Goal: Task Accomplishment & Management: Use online tool/utility

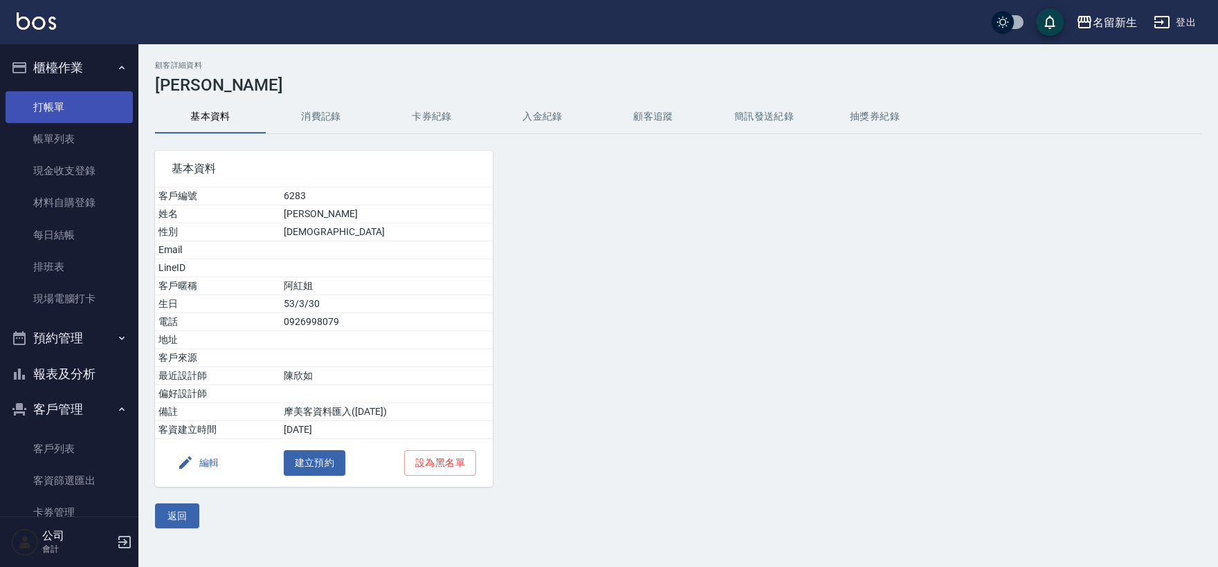
click at [24, 101] on link "打帳單" at bounding box center [69, 107] width 127 height 32
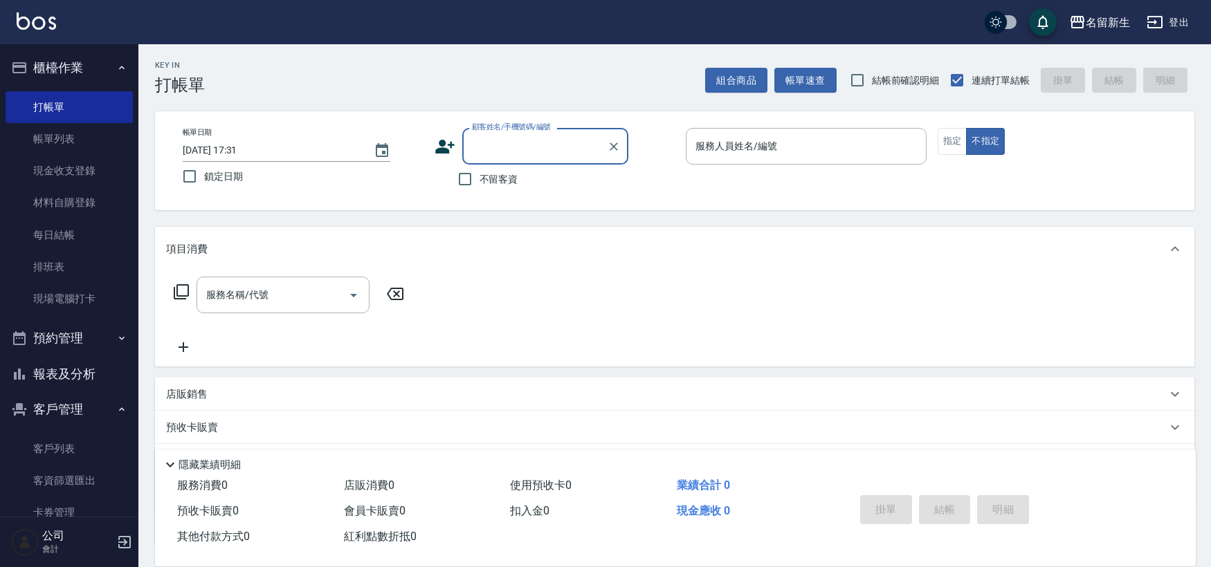
click at [440, 149] on icon at bounding box center [444, 147] width 19 height 14
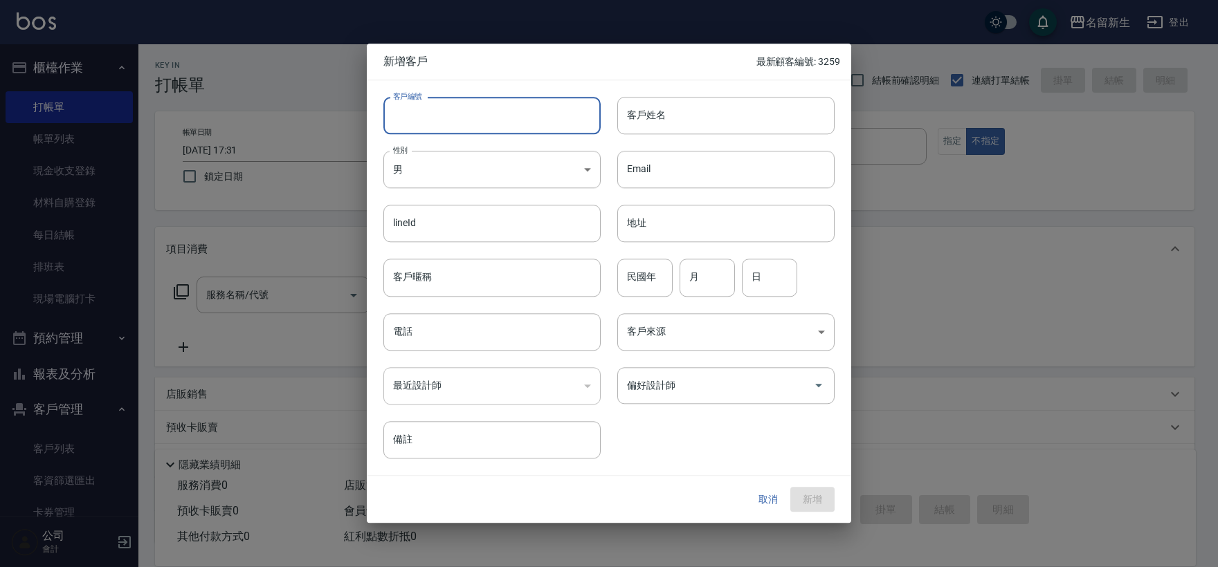
click at [450, 114] on input "客戶編號" at bounding box center [491, 115] width 217 height 37
type input "3005"
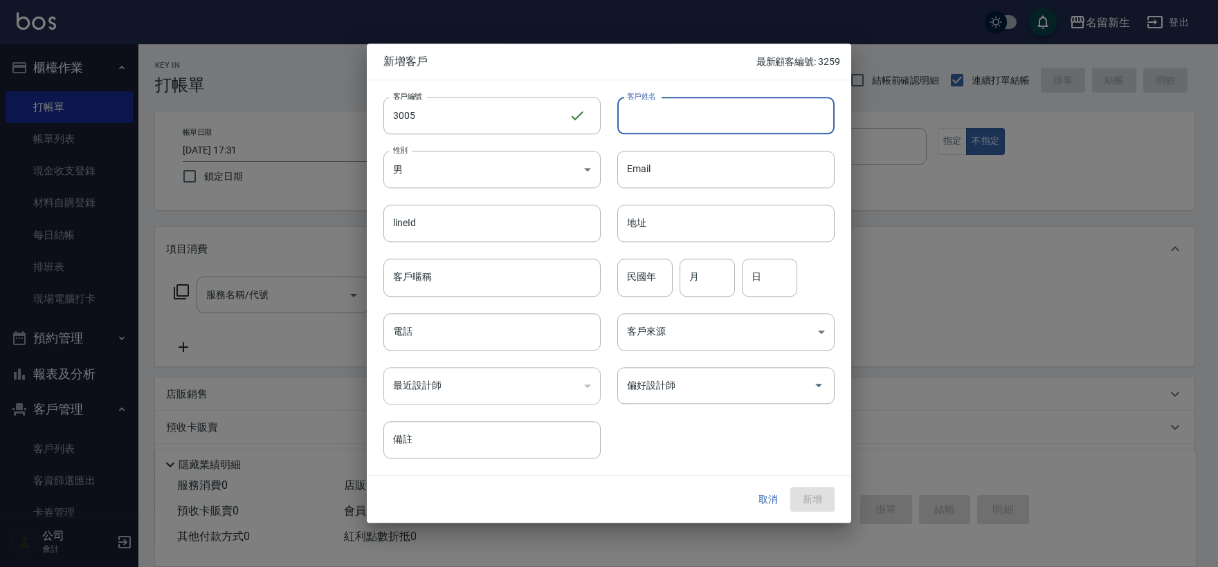
type input "ㄒ"
type input "黃宗維"
type input "96"
type input "03"
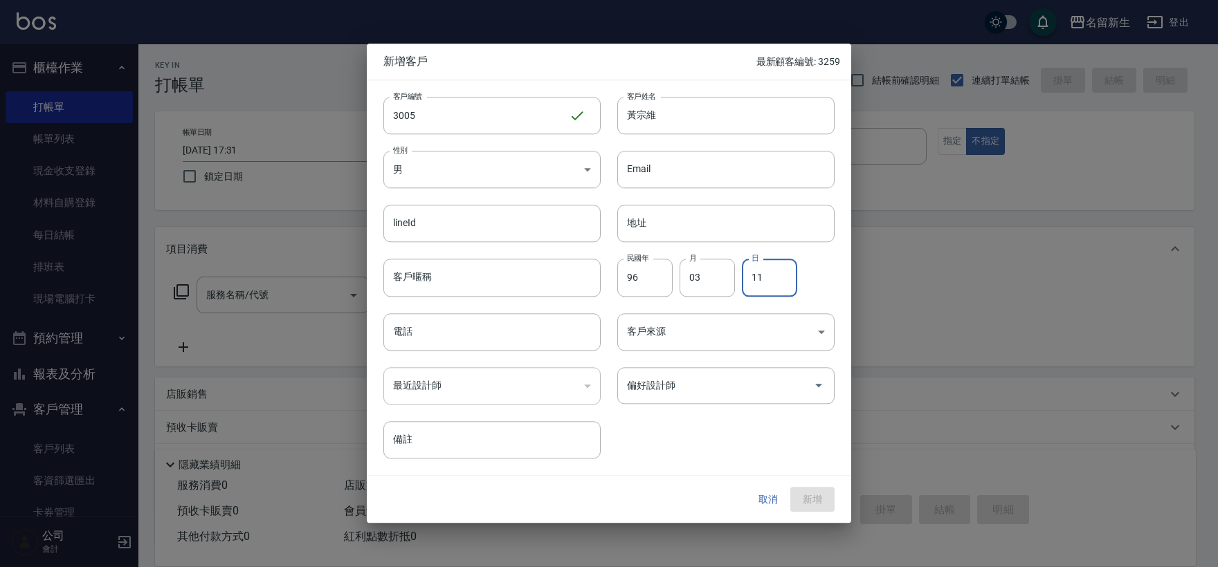
type input "11"
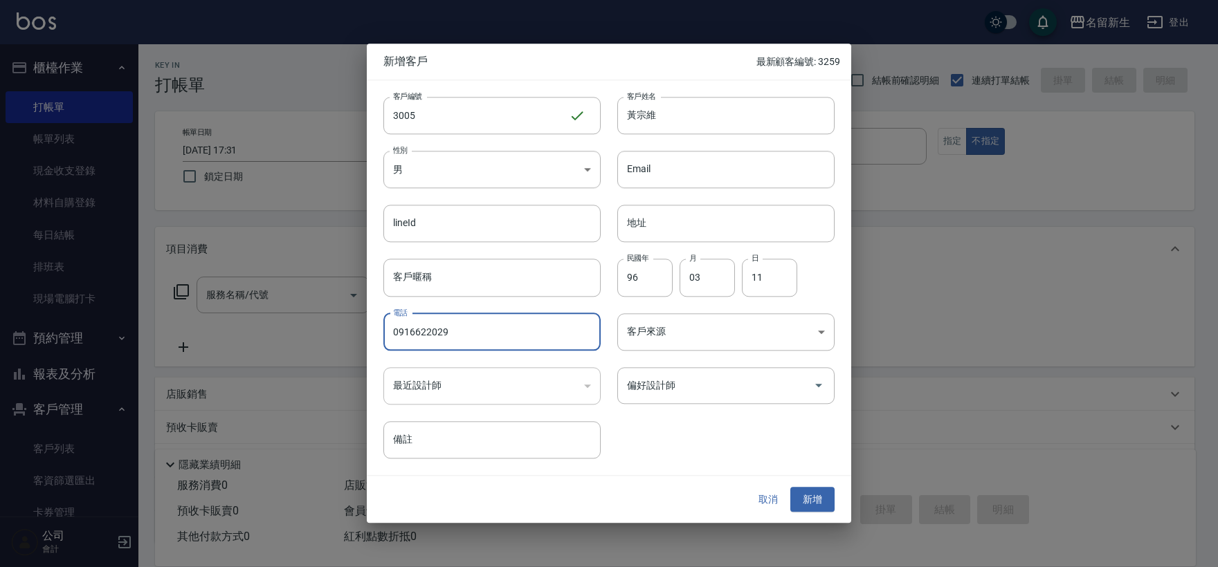
type input "0916622029"
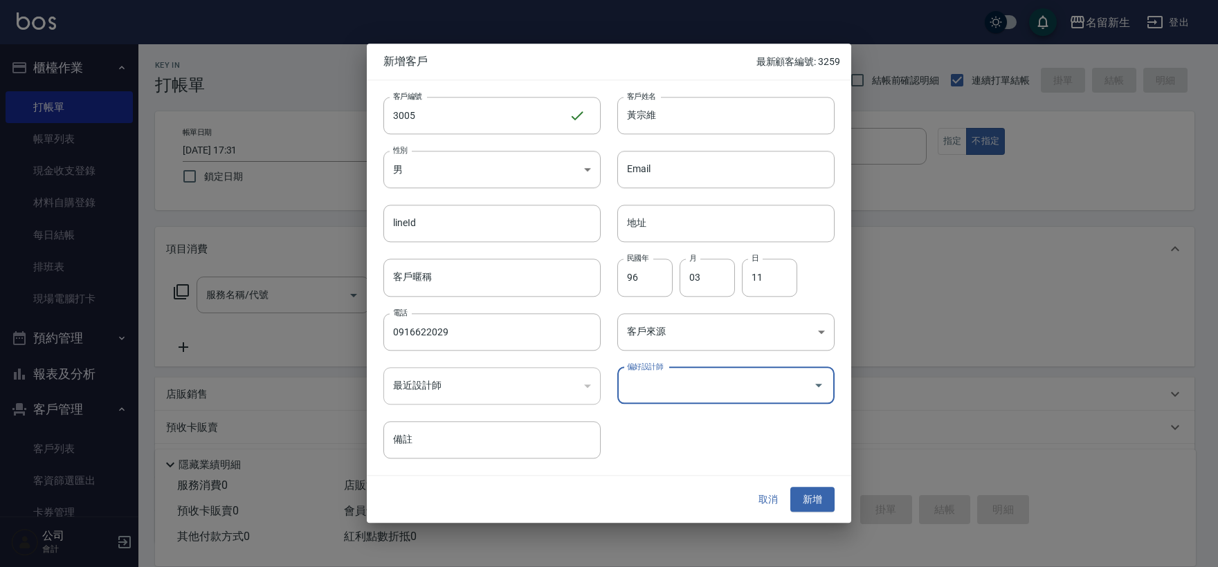
type input "7"
type input "王玉芳"
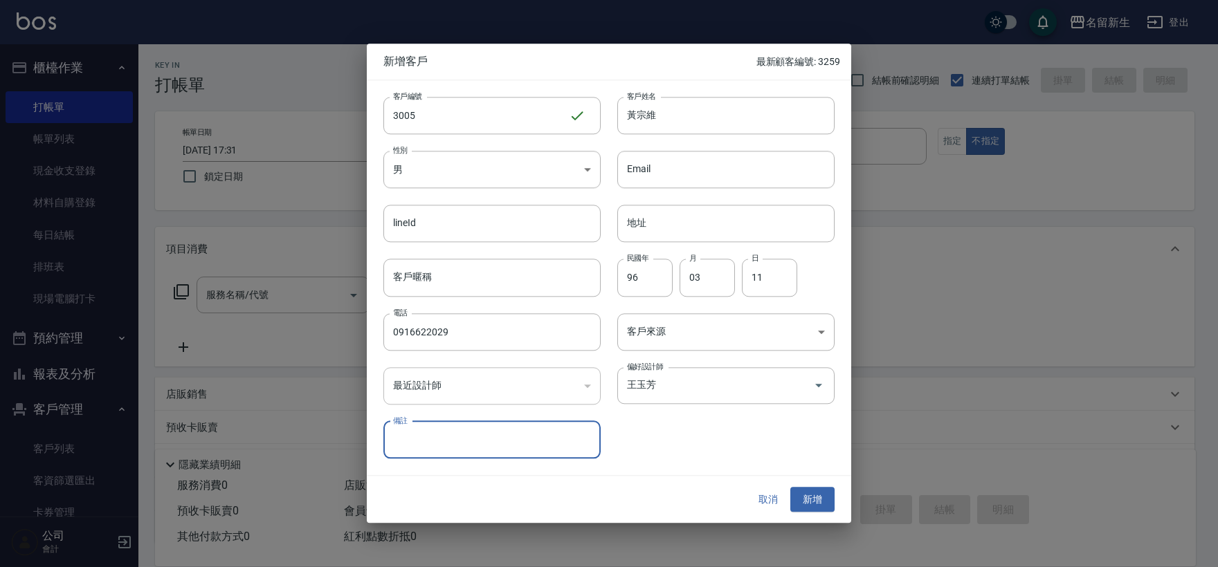
click at [790, 487] on button "新增" at bounding box center [812, 500] width 44 height 26
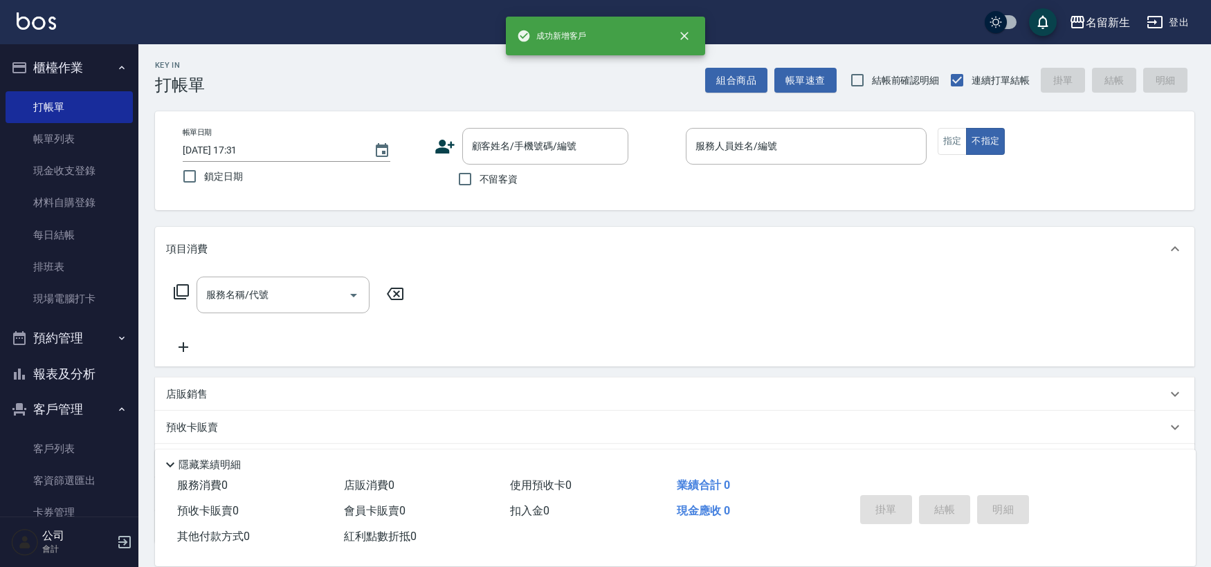
click at [453, 147] on icon at bounding box center [445, 146] width 21 height 21
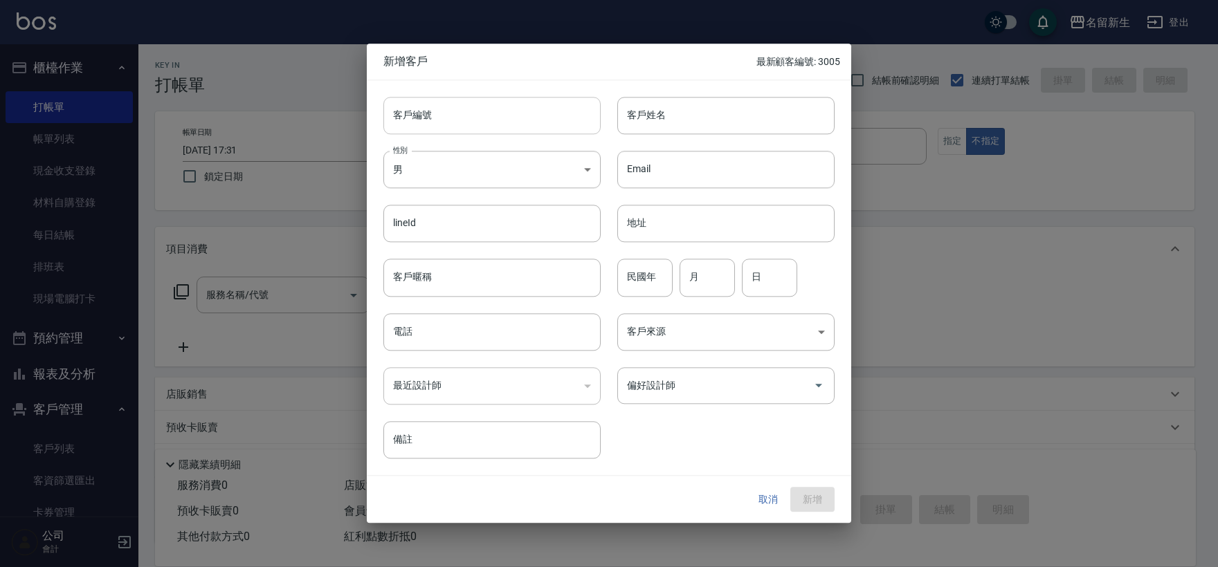
click at [469, 116] on input "客戶編號" at bounding box center [491, 115] width 217 height 37
type input "3003"
type input "何建?"
type input "79"
type input "09"
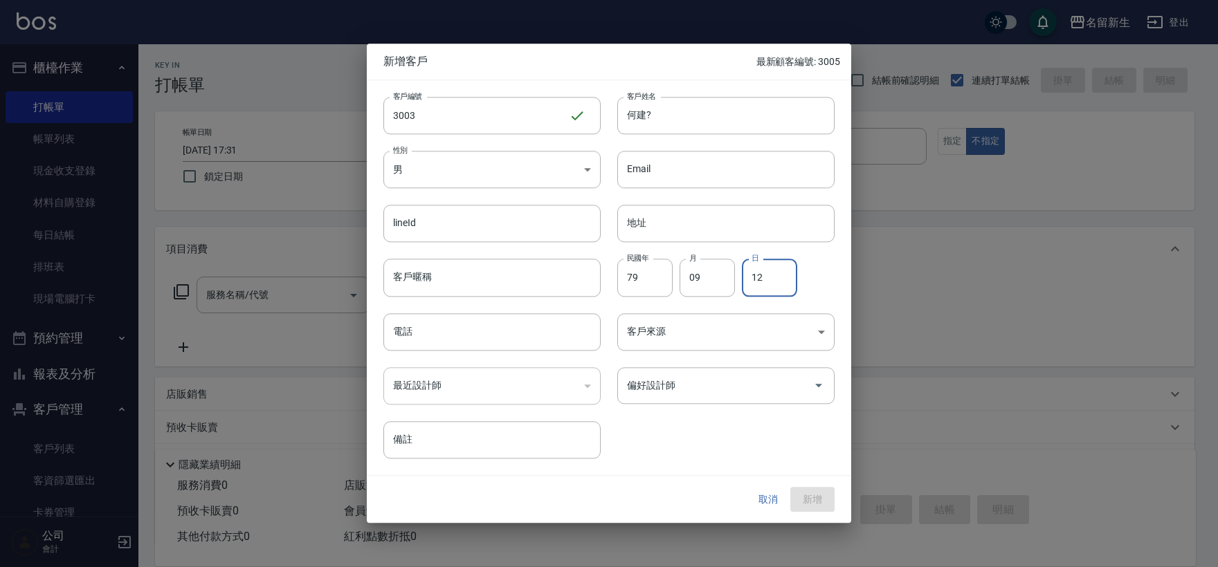
type input "12"
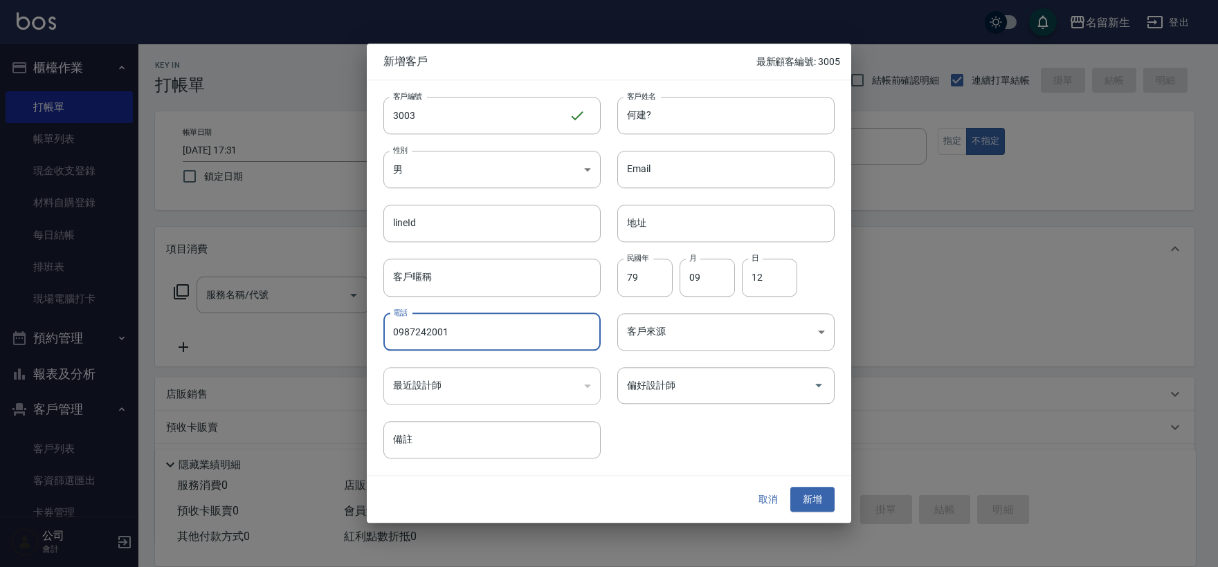
type input "0987242001"
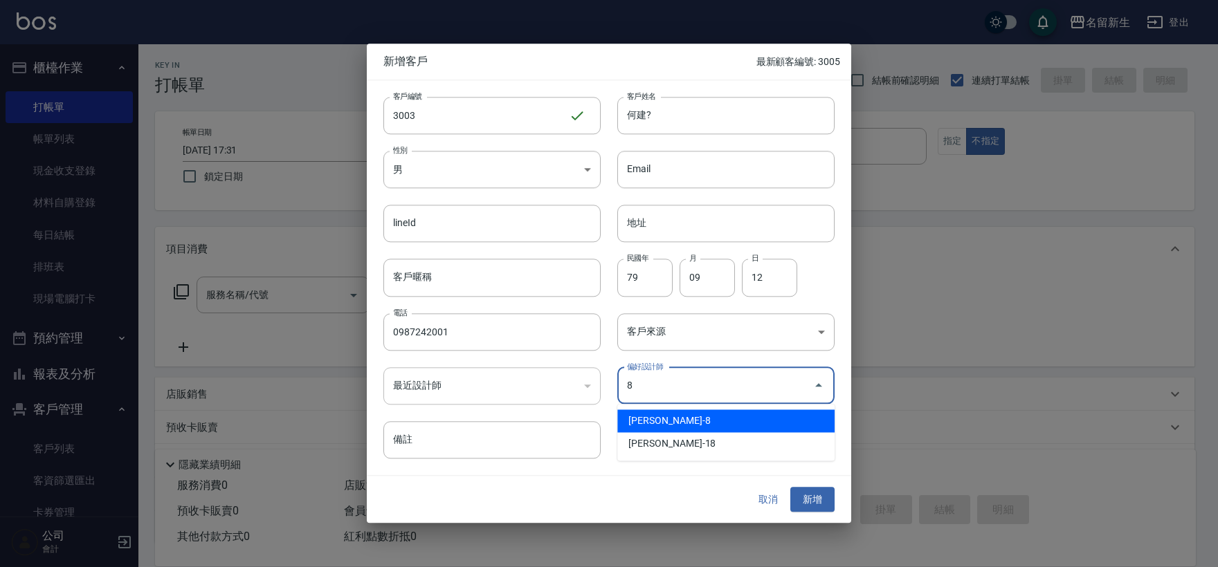
type input "陳欣如"
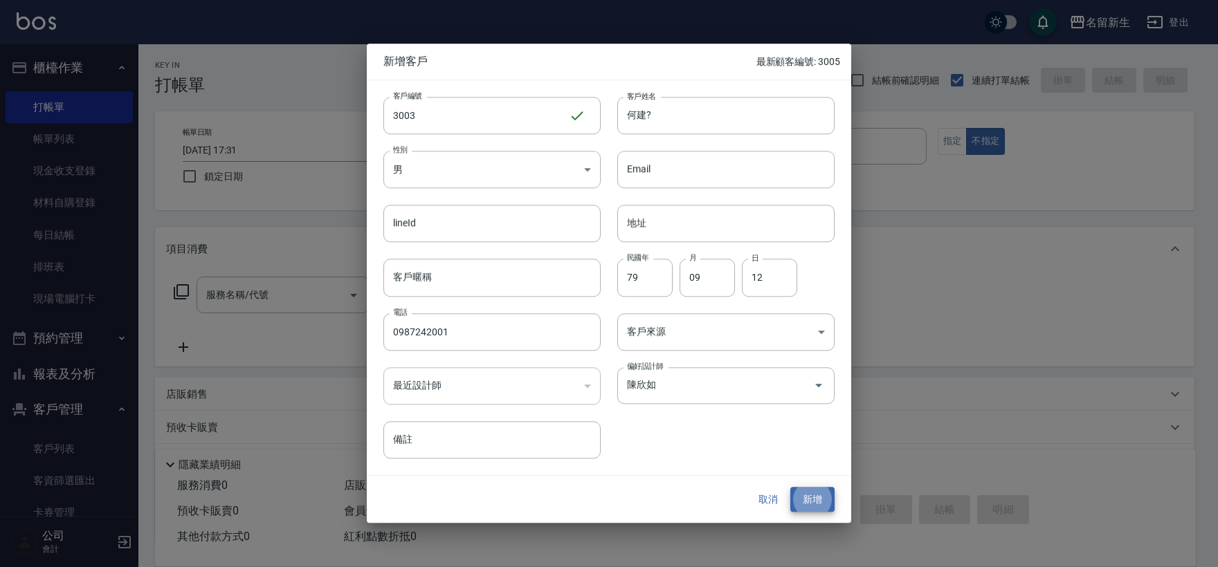
click at [790, 487] on button "新增" at bounding box center [812, 500] width 44 height 26
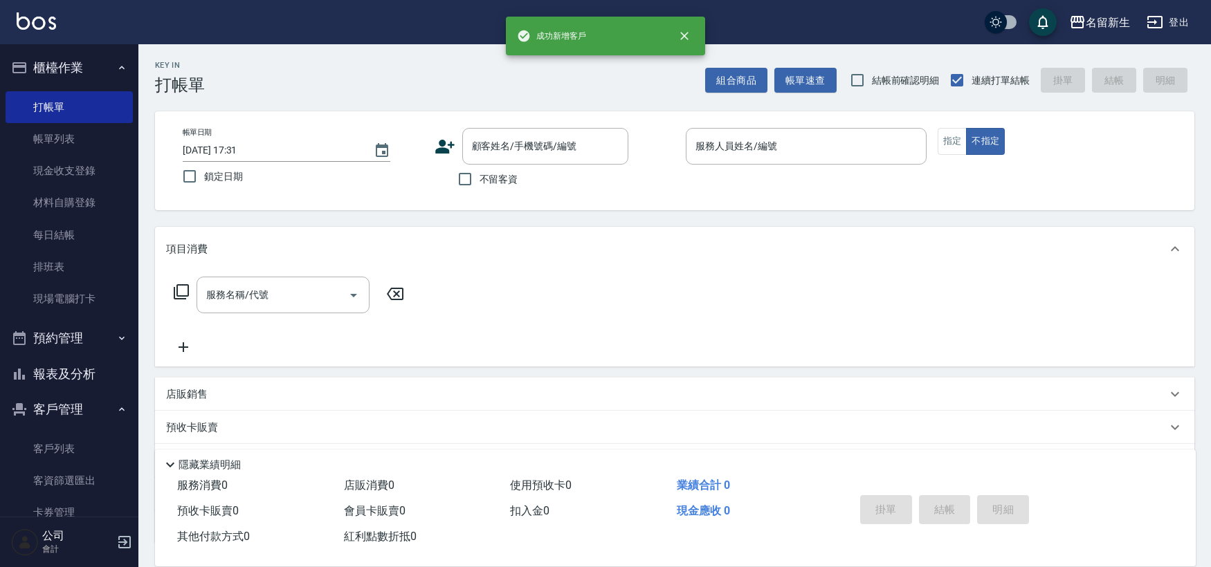
click at [447, 147] on icon at bounding box center [445, 146] width 21 height 21
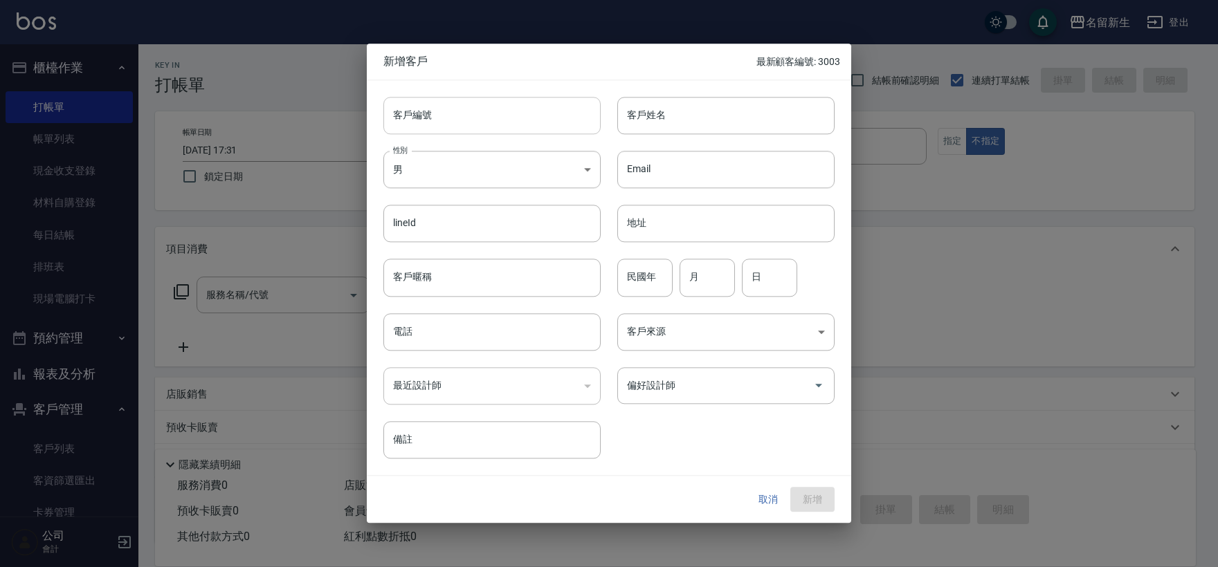
click at [480, 111] on input "客戶編號" at bounding box center [491, 115] width 217 height 37
type input "3004"
type input "檢"
type input "簡韶妘"
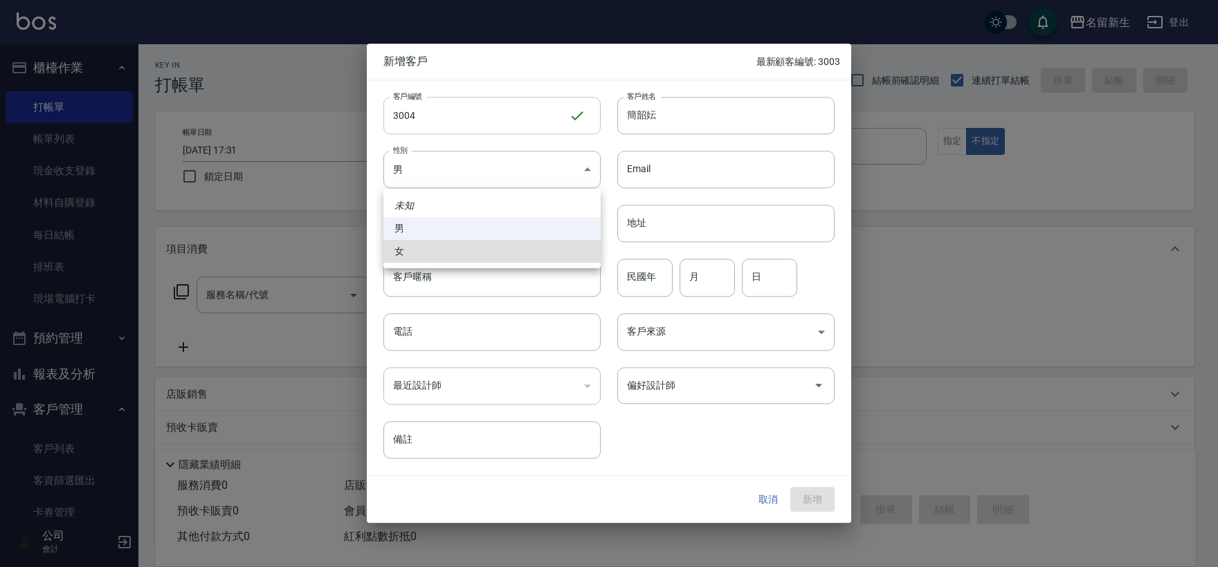
type input "[DEMOGRAPHIC_DATA]"
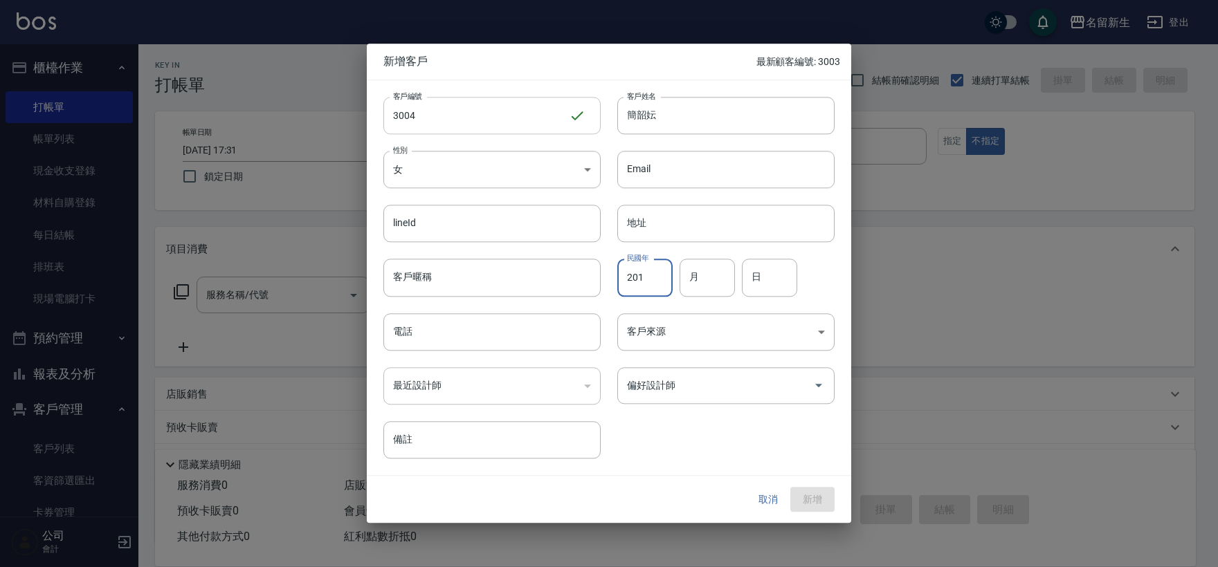
type input "201"
type input "09"
type input "24"
click at [641, 284] on input "201" at bounding box center [644, 278] width 55 height 37
type input "201"
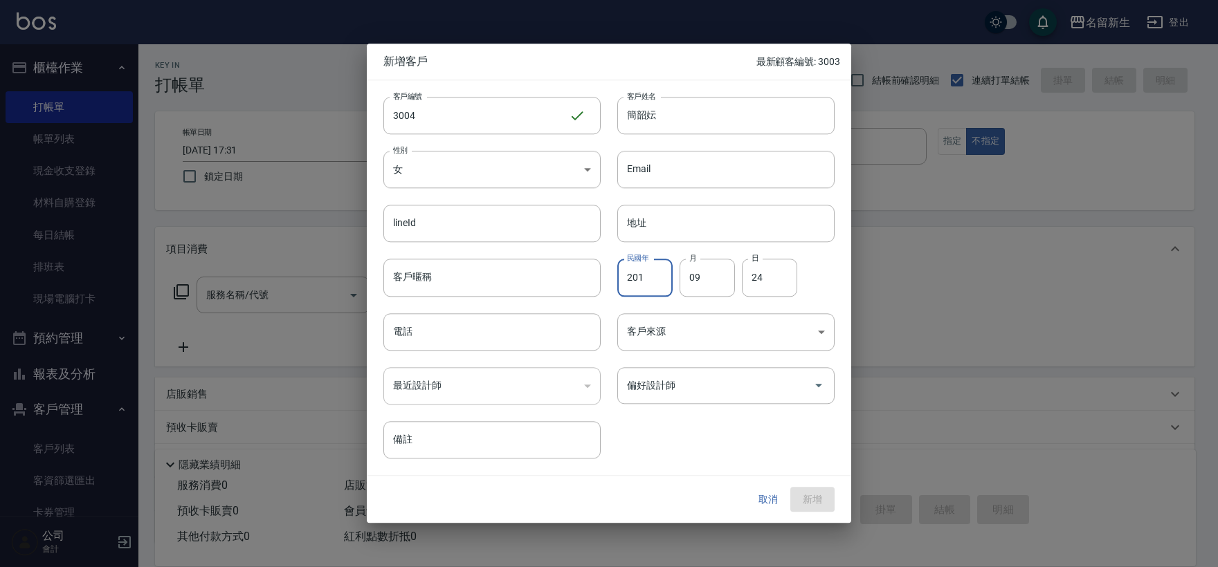
drag, startPoint x: 586, startPoint y: 302, endPoint x: 512, endPoint y: 310, distance: 74.5
click at [512, 310] on div "客戶編號 3004 ​ 客戶編號 客戶姓名 簡韶妘 客戶姓名 性別 女 [DEMOGRAPHIC_DATA] 性別 Email Email lineId li…" at bounding box center [601, 269] width 468 height 379
drag, startPoint x: 660, startPoint y: 279, endPoint x: 568, endPoint y: 307, distance: 96.3
click at [576, 304] on div "客戶編號 3004 ​ 客戶編號 客戶姓名 簡韶妘 客戶姓名 性別 女 [DEMOGRAPHIC_DATA] 性別 Email Email lineId li…" at bounding box center [601, 269] width 468 height 379
type input "99"
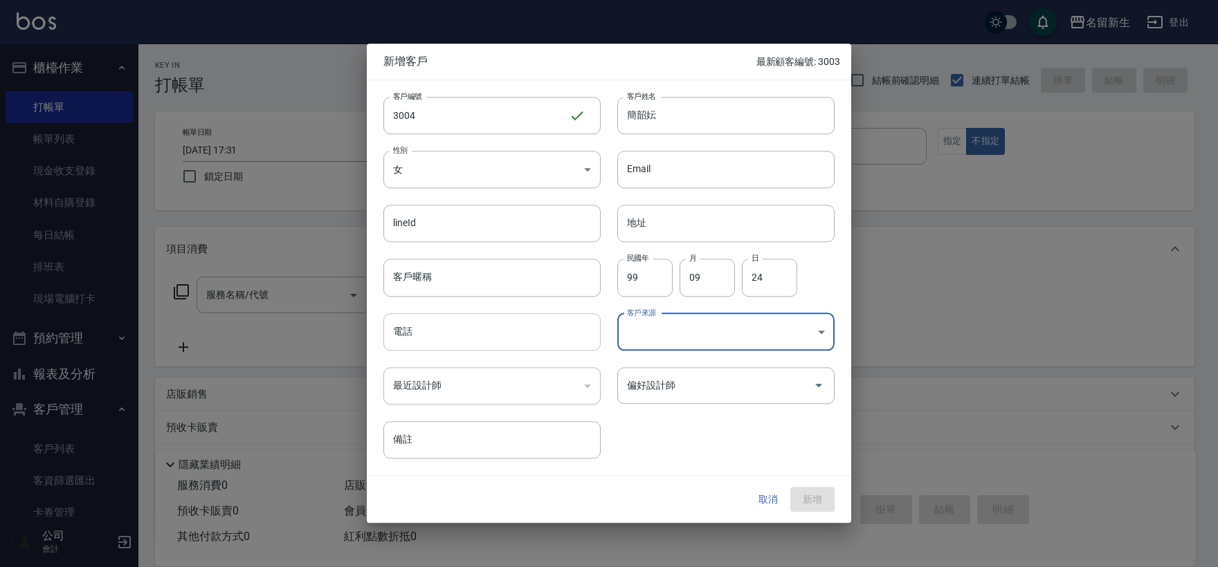
click at [556, 329] on input "電話" at bounding box center [491, 331] width 217 height 37
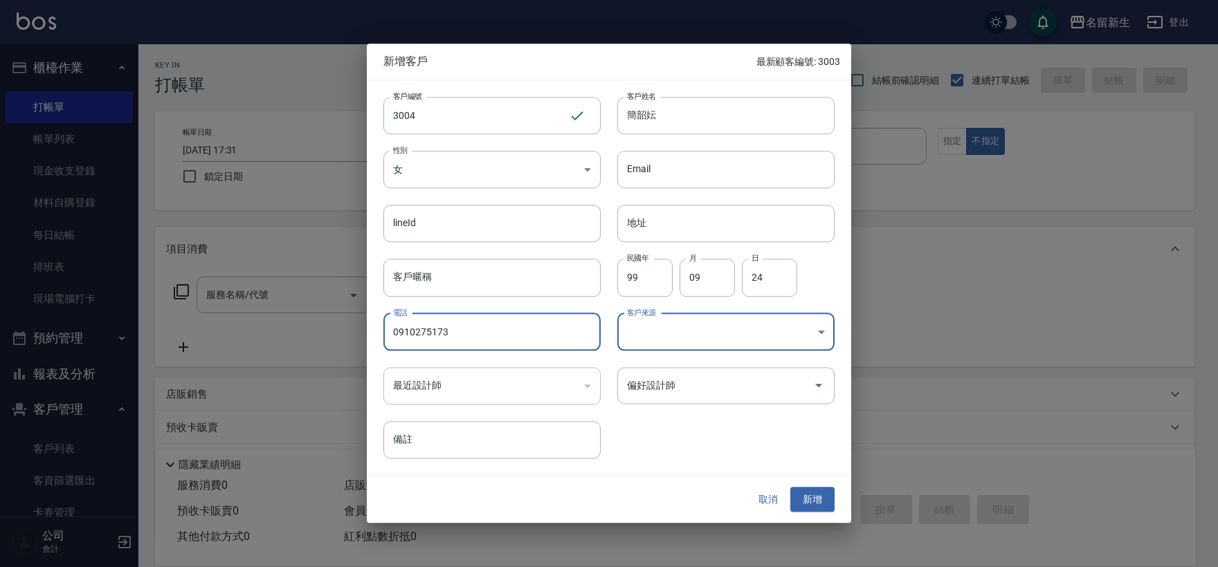
type input "0910275173"
click at [869, 505] on div at bounding box center [609, 283] width 1218 height 567
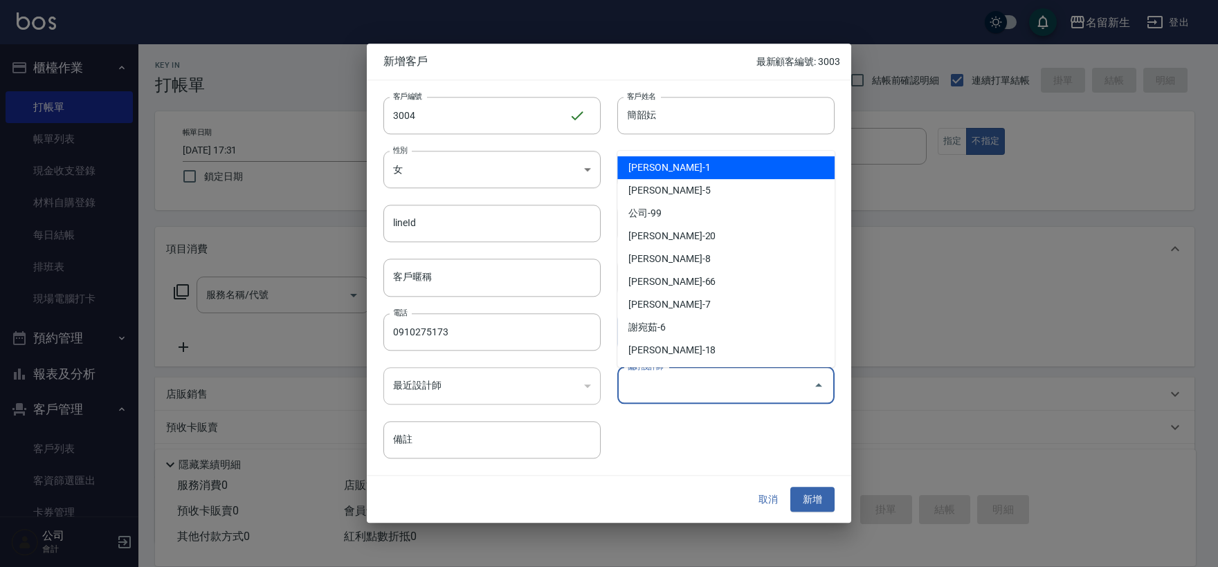
click at [659, 394] on input "偏好設計師" at bounding box center [716, 386] width 184 height 24
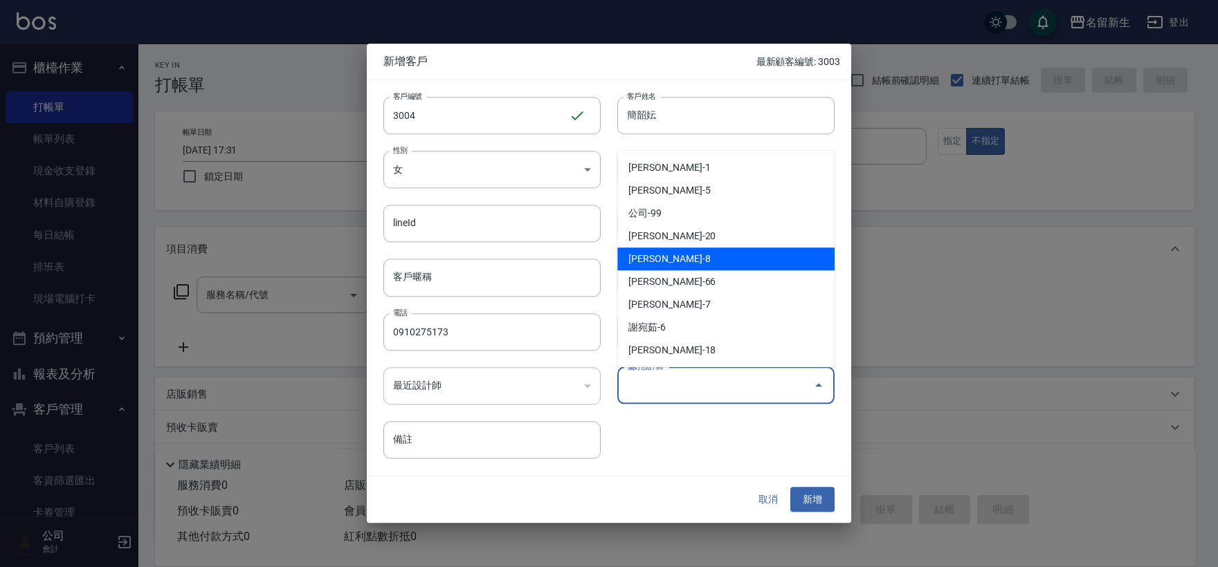
click at [675, 261] on li "[PERSON_NAME]-8" at bounding box center [725, 259] width 217 height 23
type input "陳欣如"
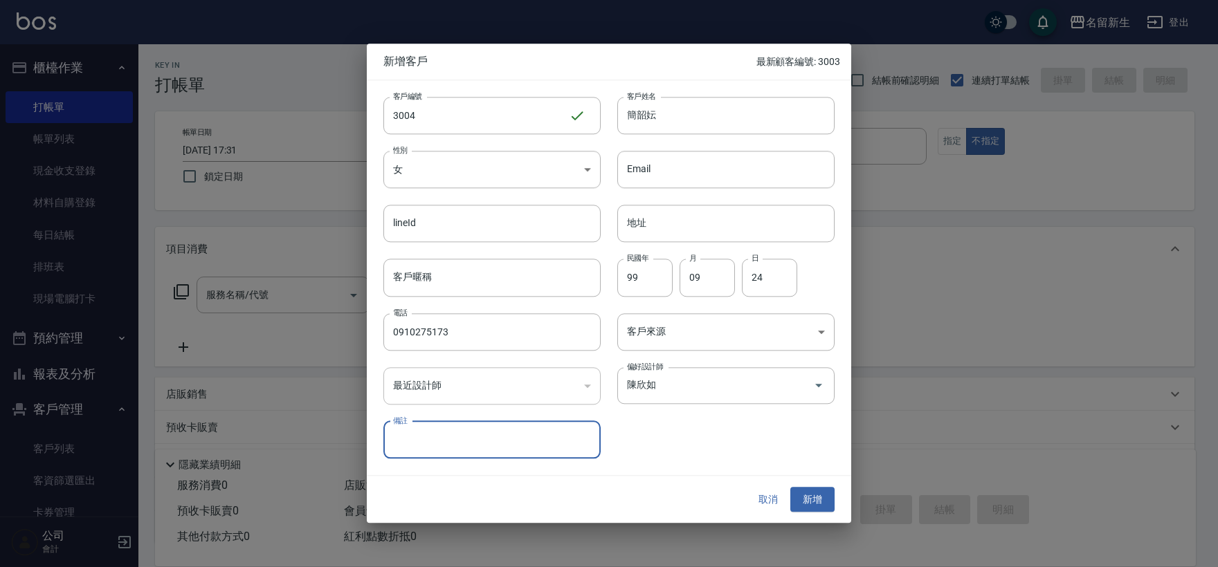
click at [815, 500] on button "新增" at bounding box center [812, 500] width 44 height 26
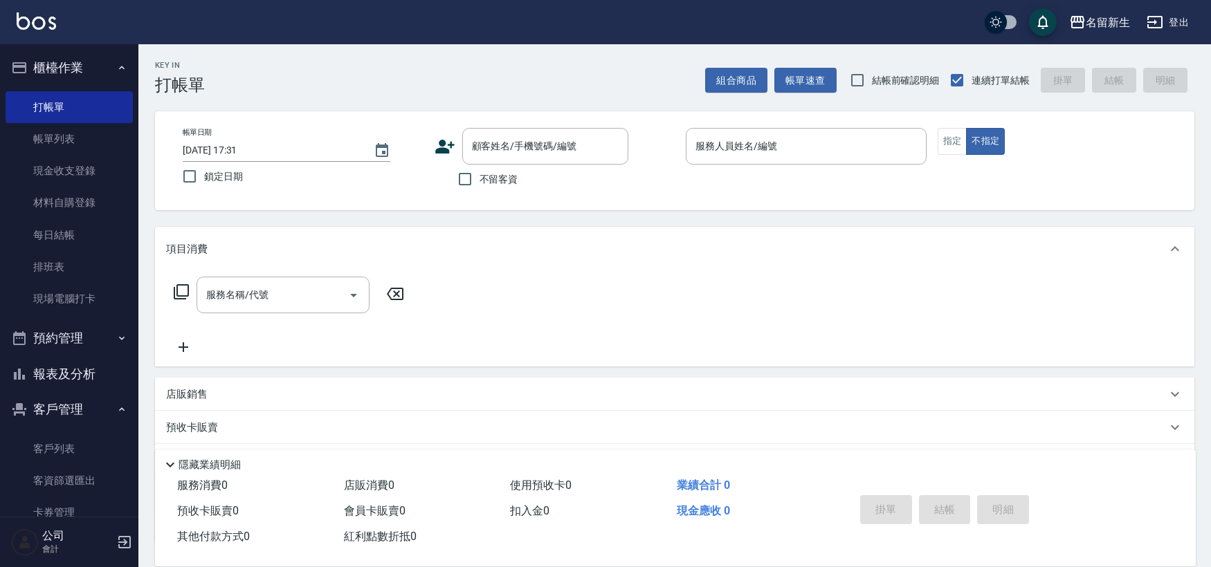
click at [453, 142] on icon at bounding box center [445, 146] width 21 height 21
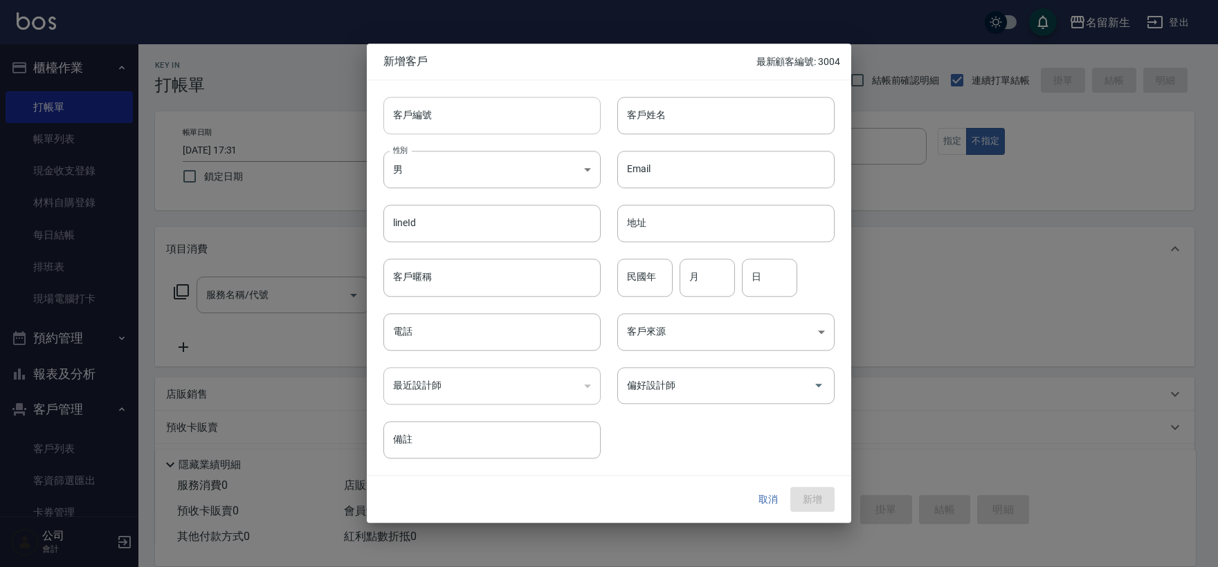
click at [462, 112] on input "客戶編號" at bounding box center [491, 115] width 217 height 37
type input "3001"
type input "陳慧怡"
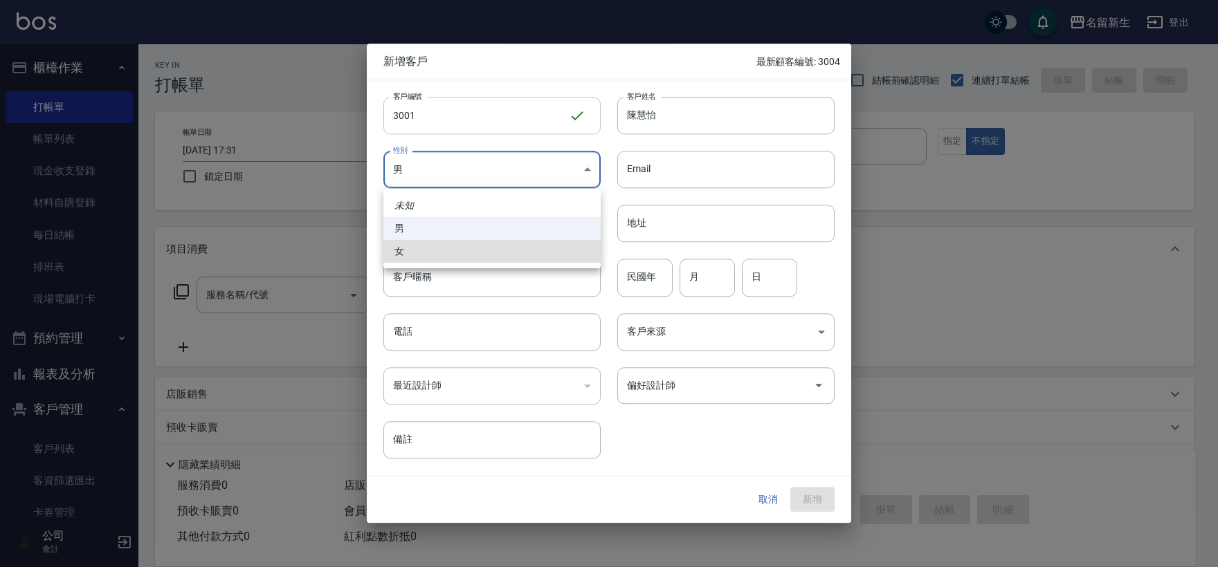
type input "[DEMOGRAPHIC_DATA]"
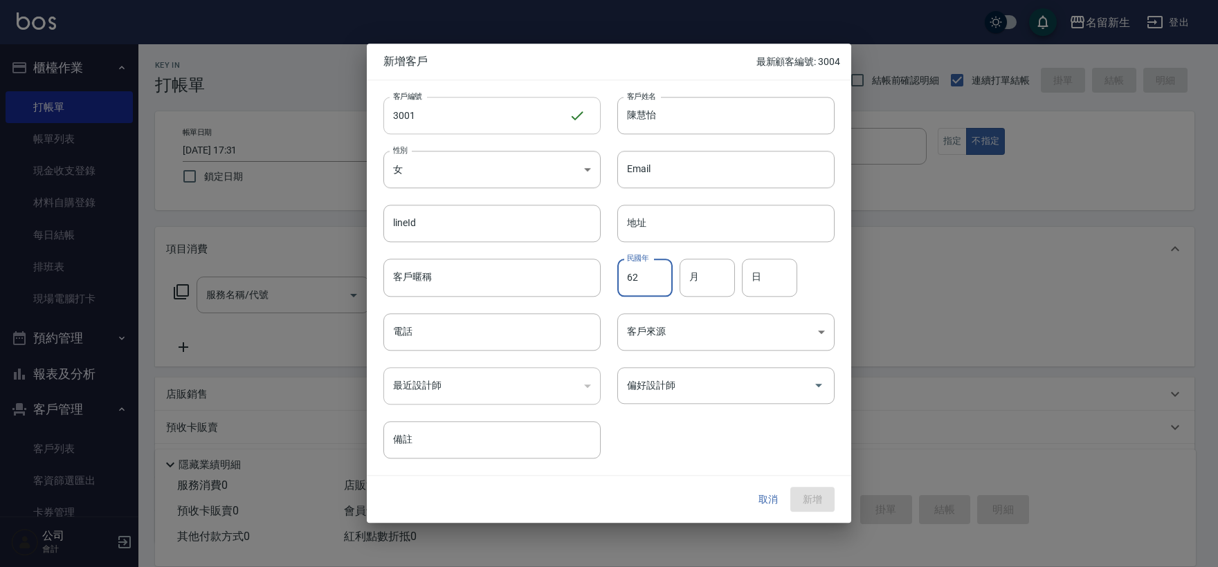
type input "62"
type input "07"
type input "08"
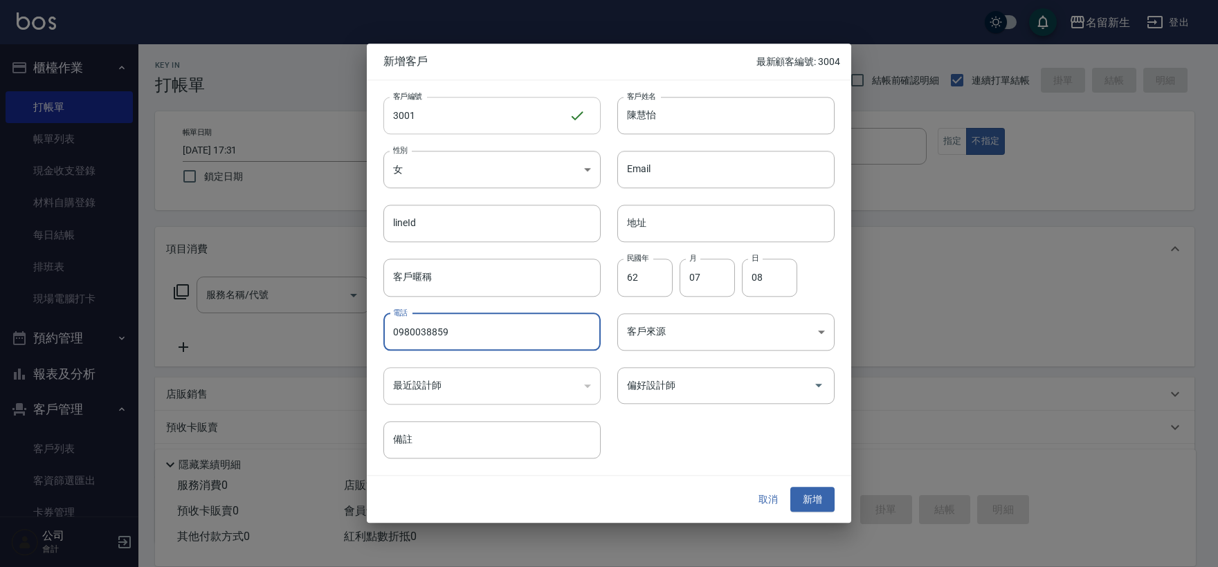
type input "0980038859"
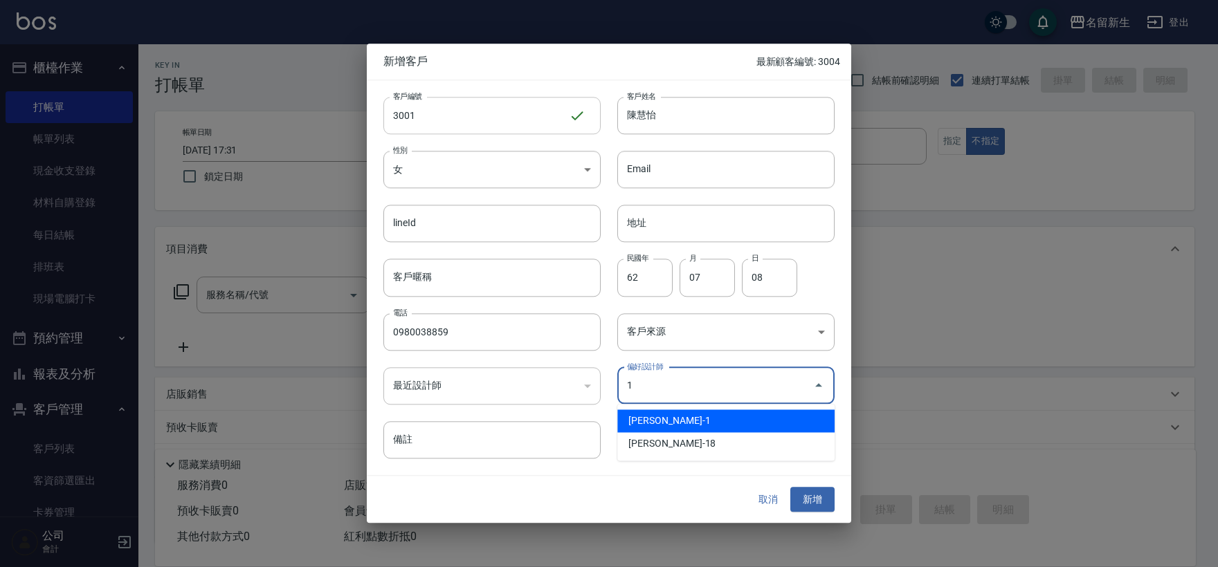
type input "王玉芳"
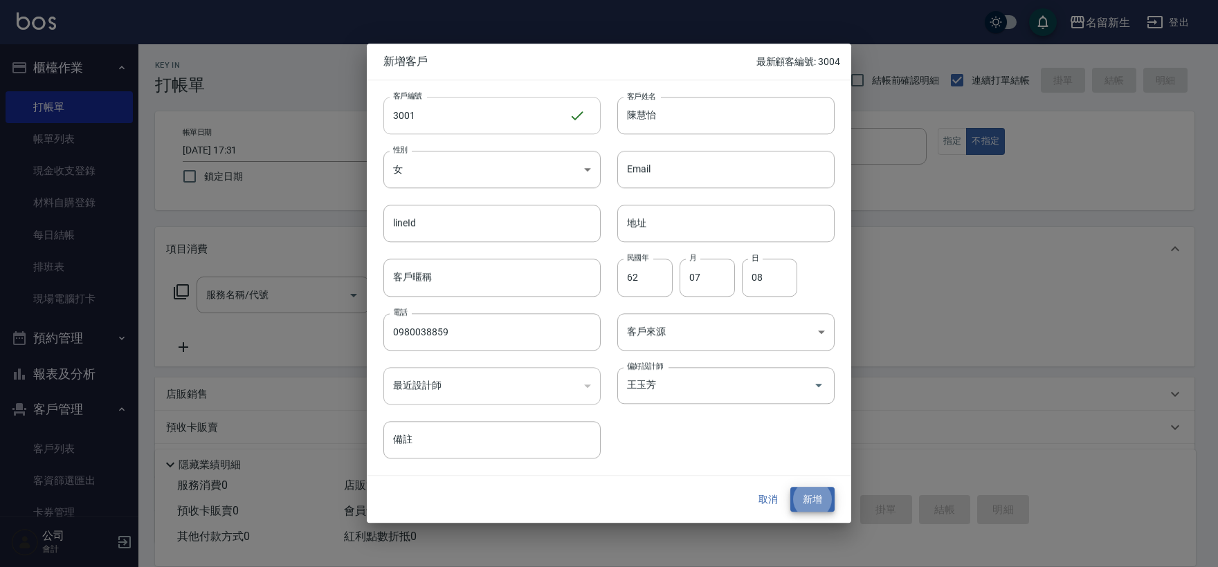
click at [790, 487] on button "新增" at bounding box center [812, 500] width 44 height 26
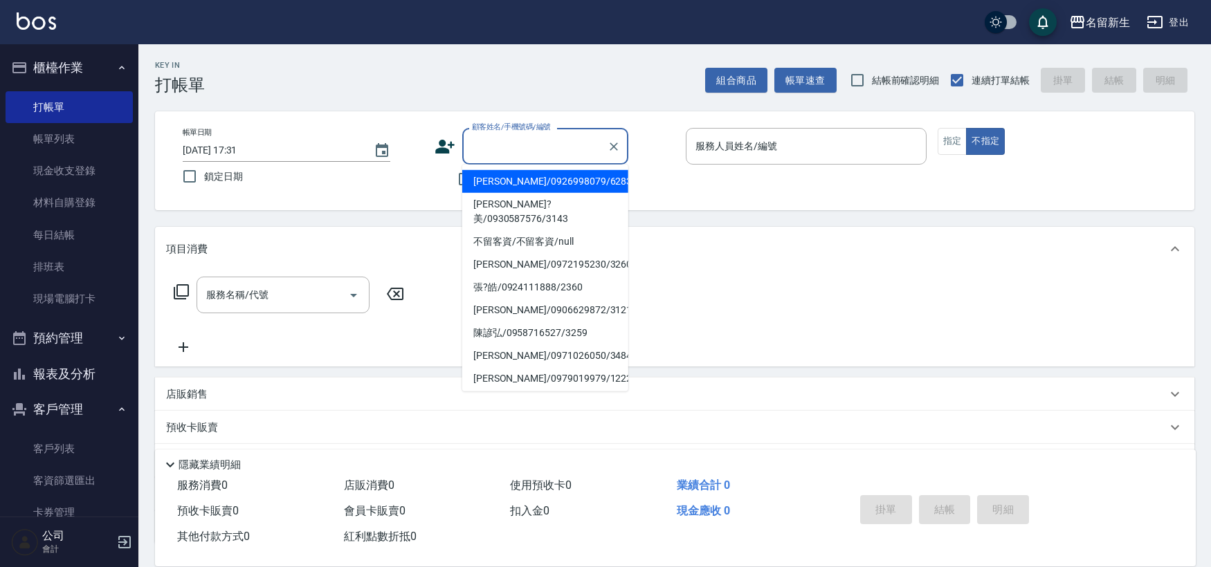
click at [527, 153] on input "顧客姓名/手機號碼/編號" at bounding box center [534, 146] width 133 height 24
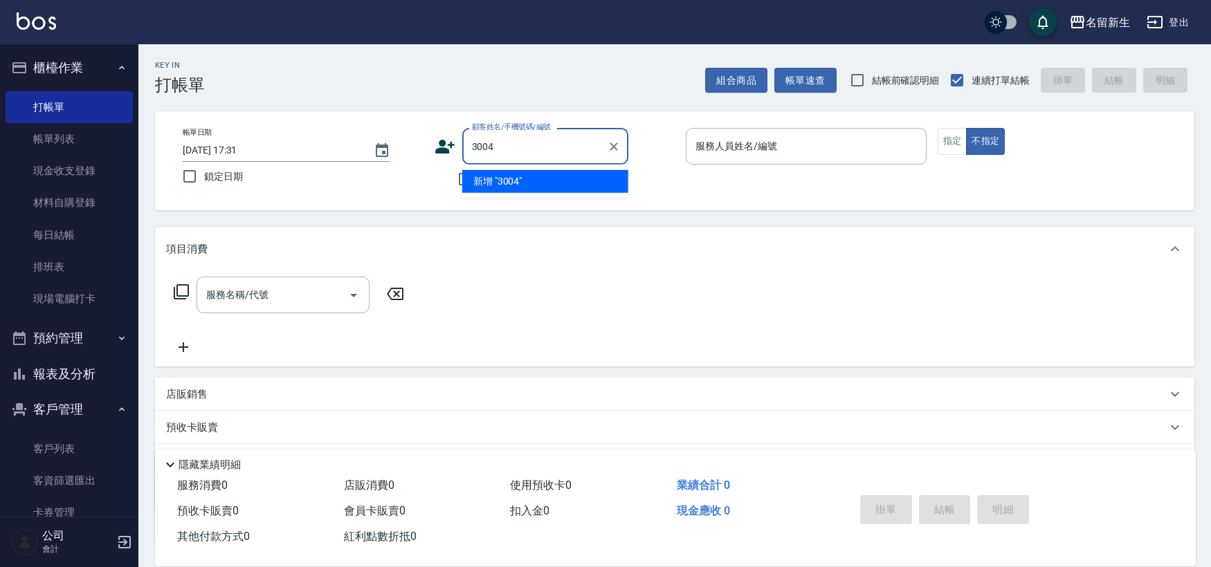
type input "3004"
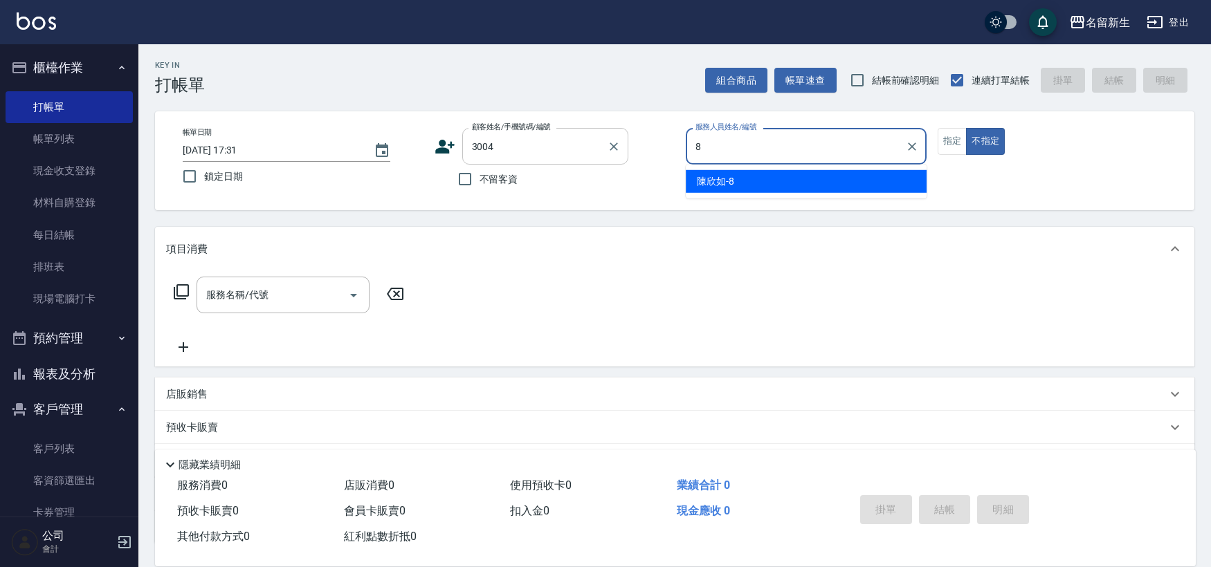
type input "[PERSON_NAME]-8"
type button "false"
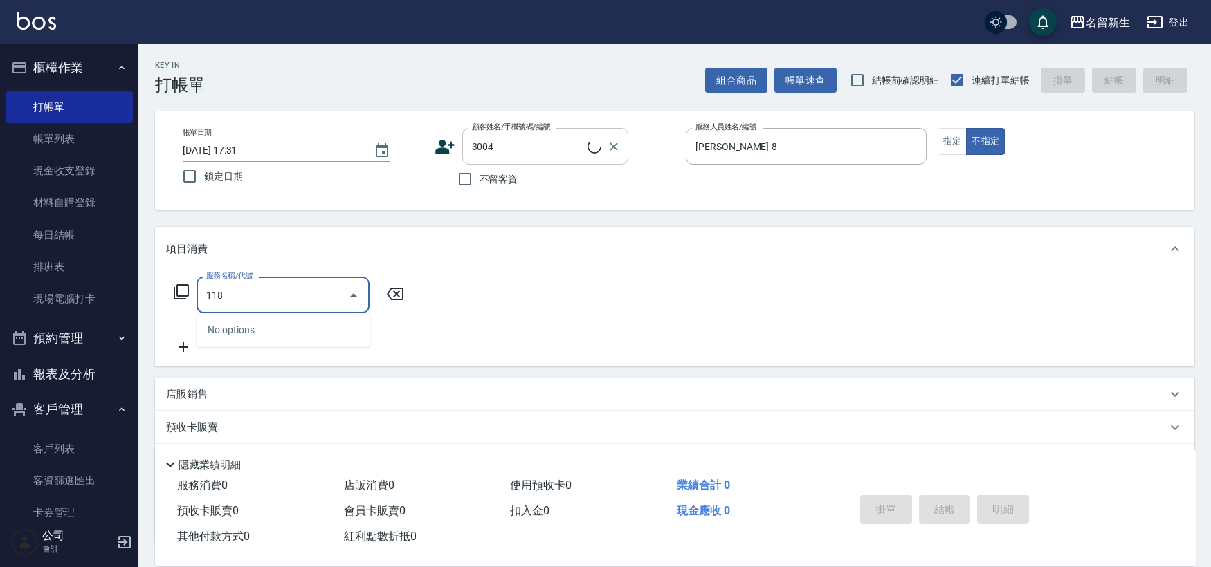
type input "1180"
type input "簡韶妘/0910275173/3004"
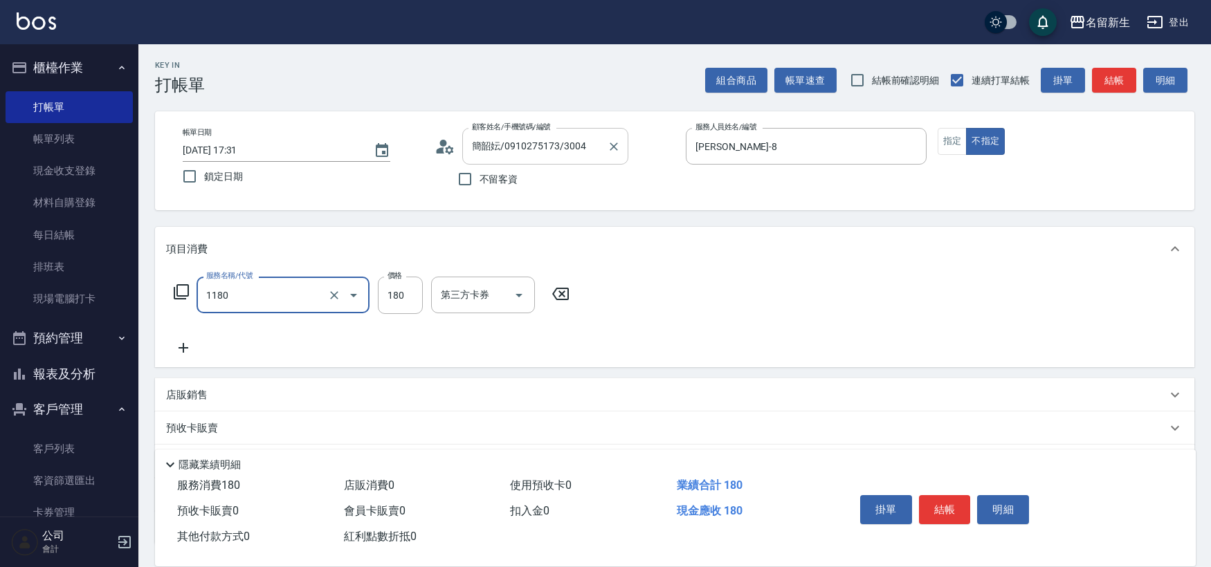
type input "洗髮(不指定活動)(1180)"
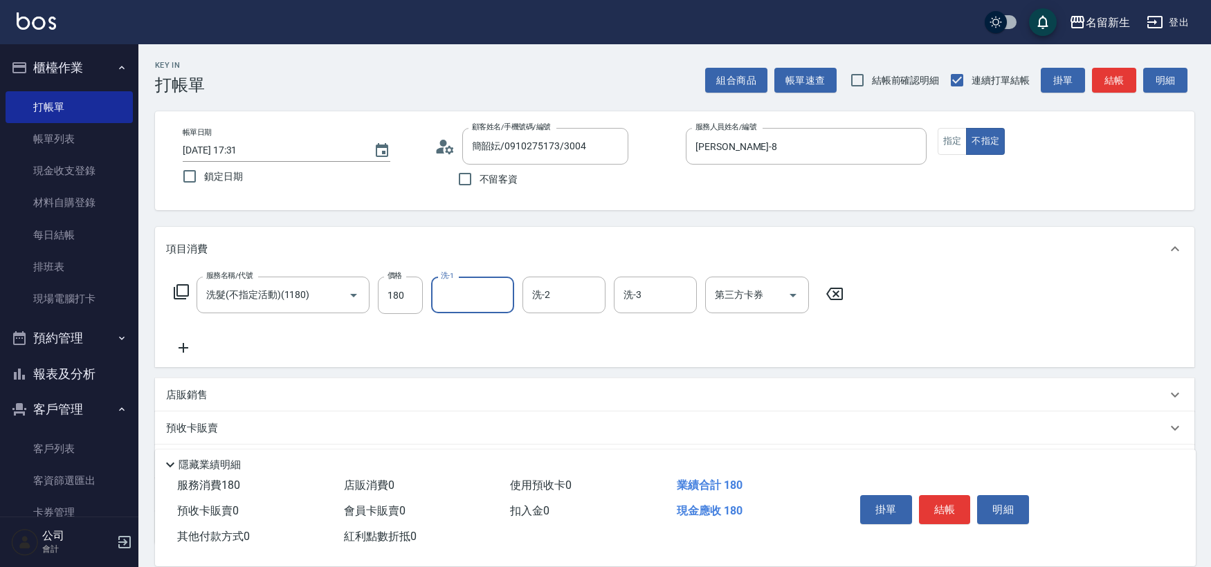
click at [849, 295] on icon at bounding box center [834, 294] width 35 height 17
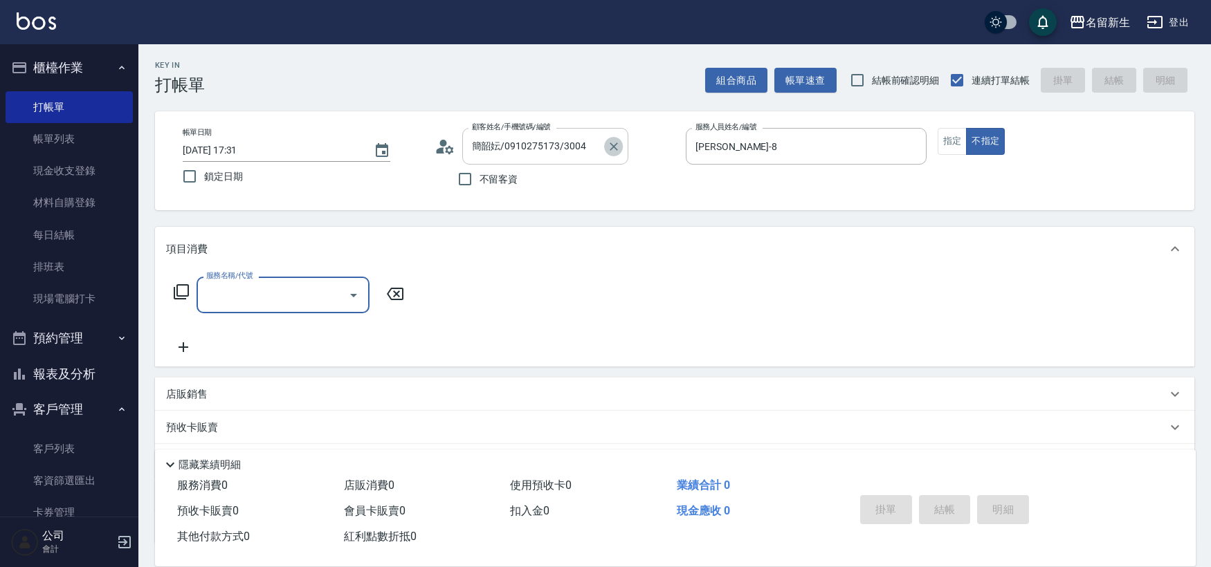
click at [614, 145] on icon "Clear" at bounding box center [614, 147] width 8 height 8
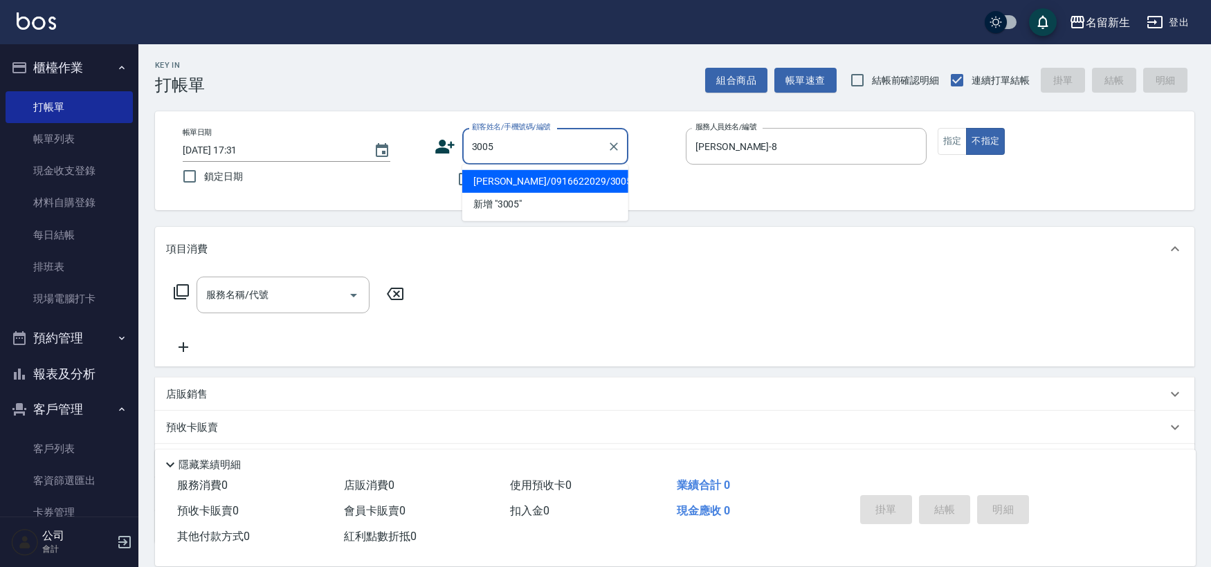
type input "[PERSON_NAME]/0916622029/3005"
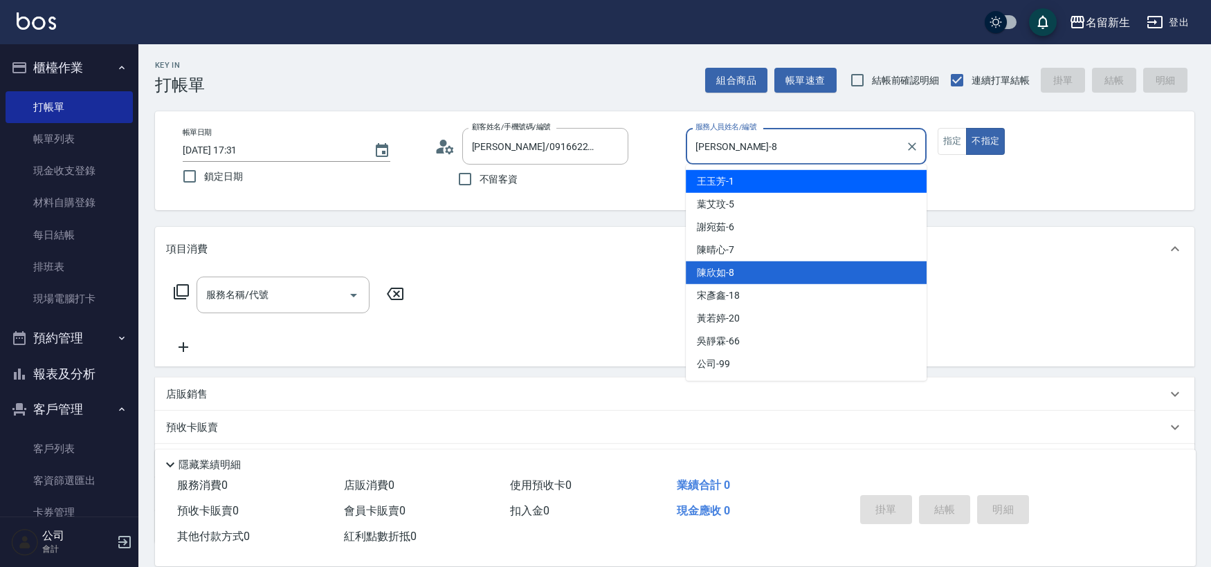
type input "[PERSON_NAME]-1"
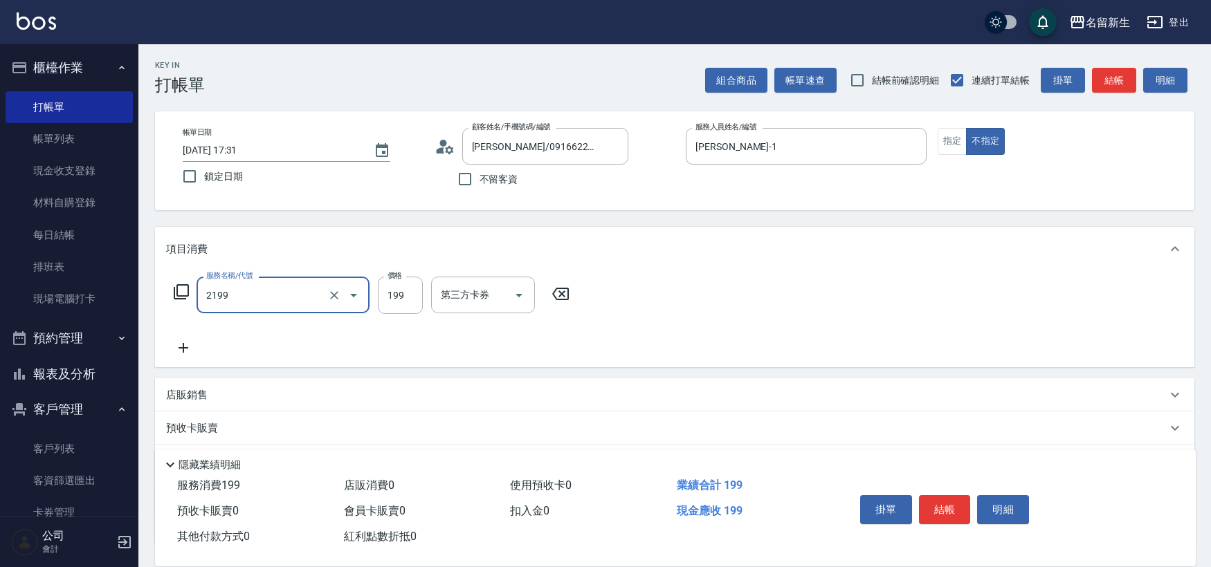
type input "不指定剪髮活動(2199)"
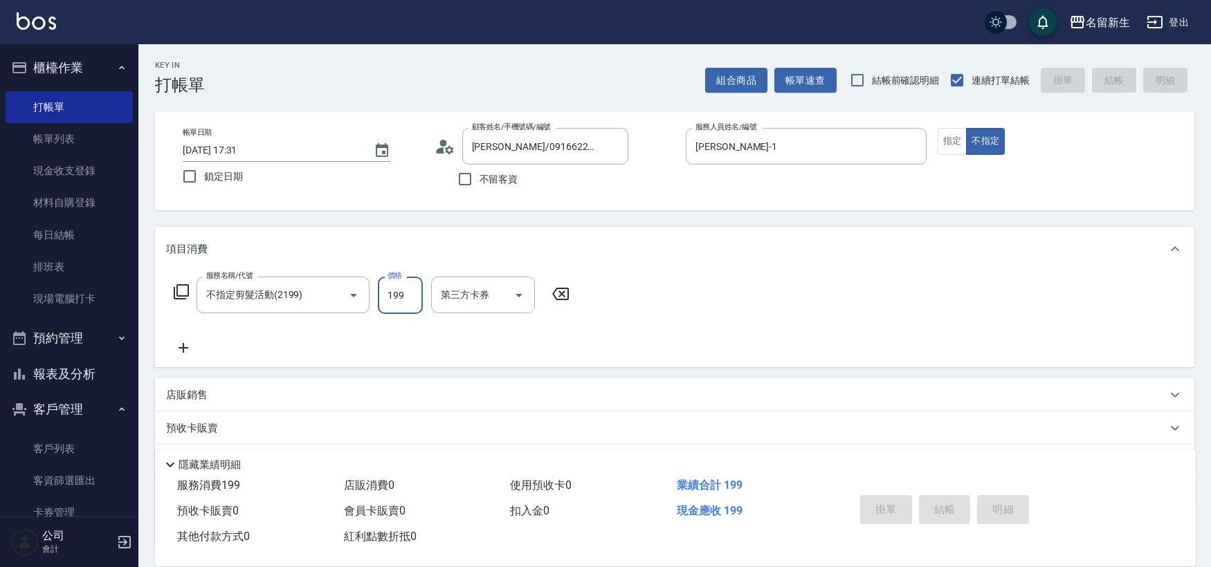
type input "[DATE] 17:35"
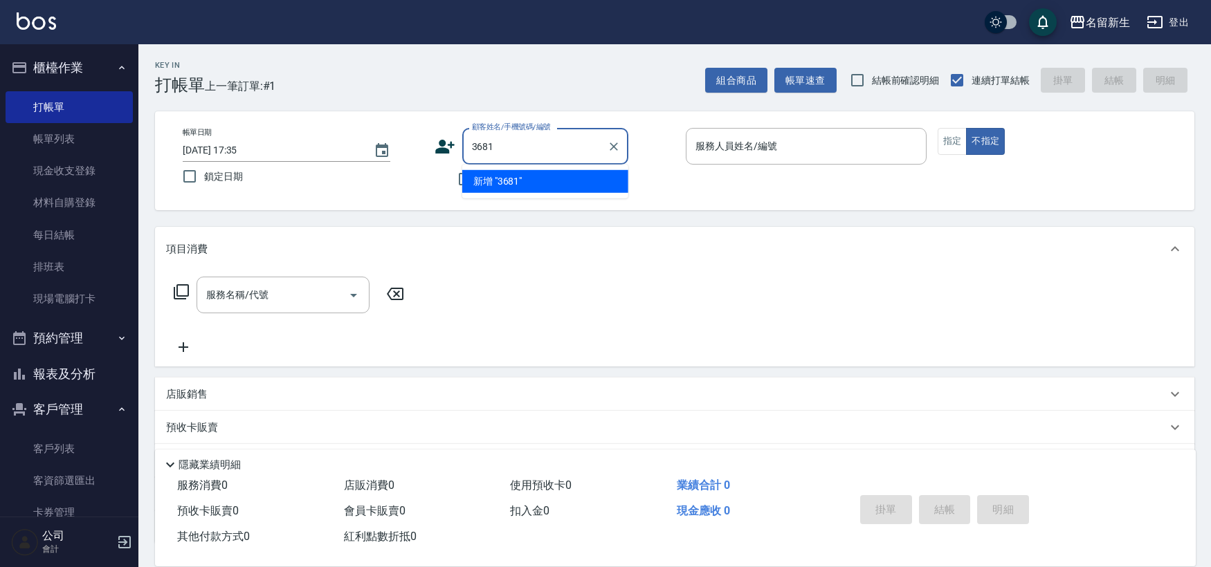
type input "3681"
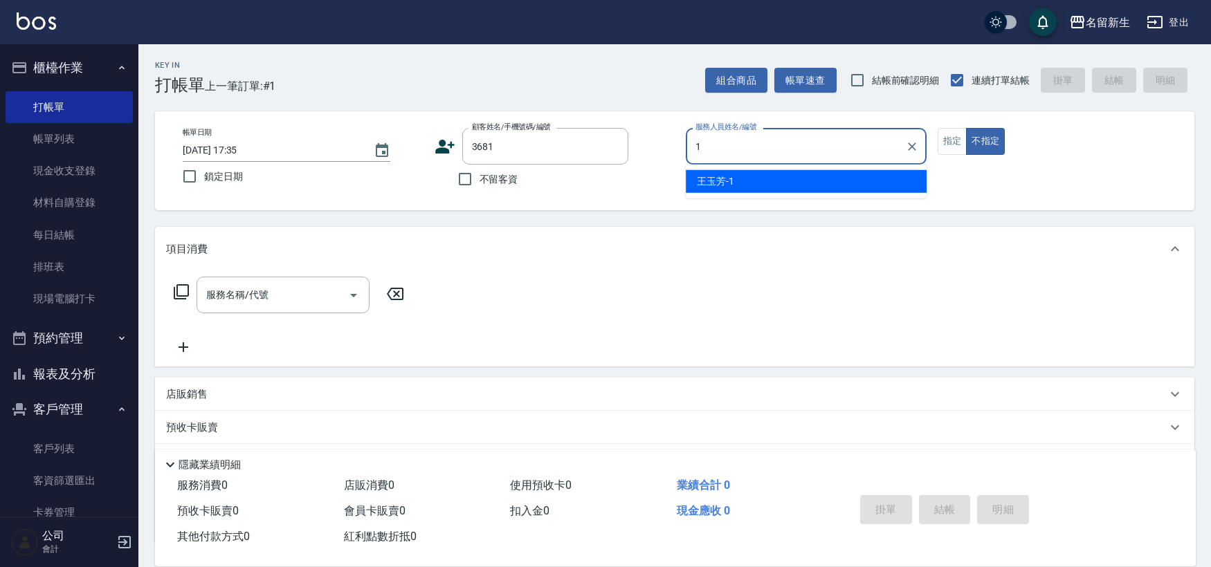
type input "[PERSON_NAME]-1"
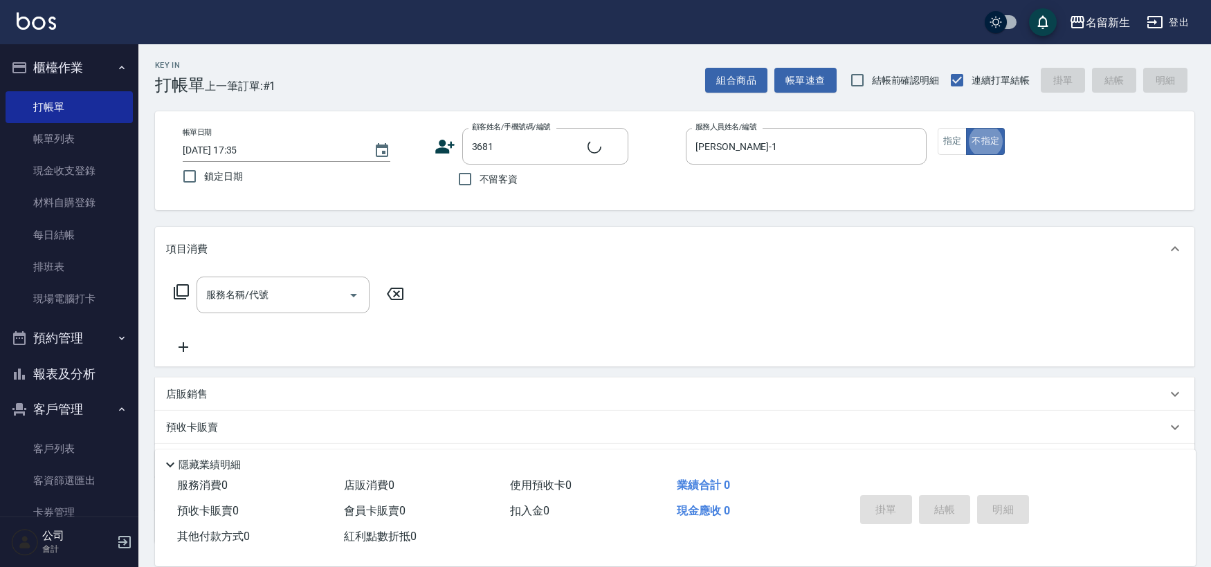
type input "[PERSON_NAME]/0912254163/3681"
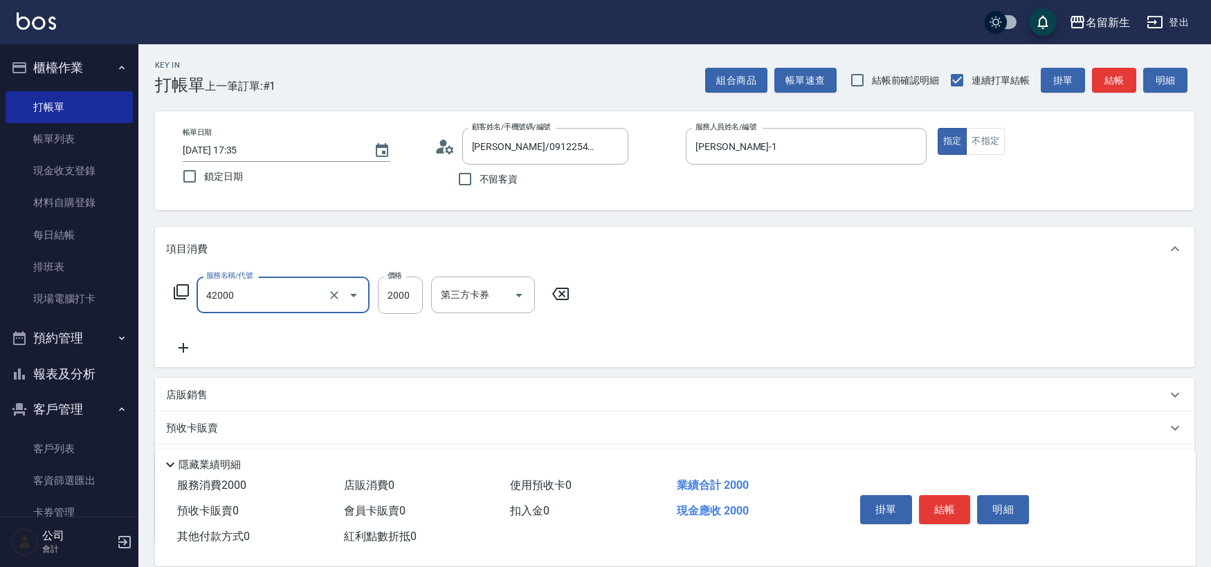
type input "2000以上染髮(42000)"
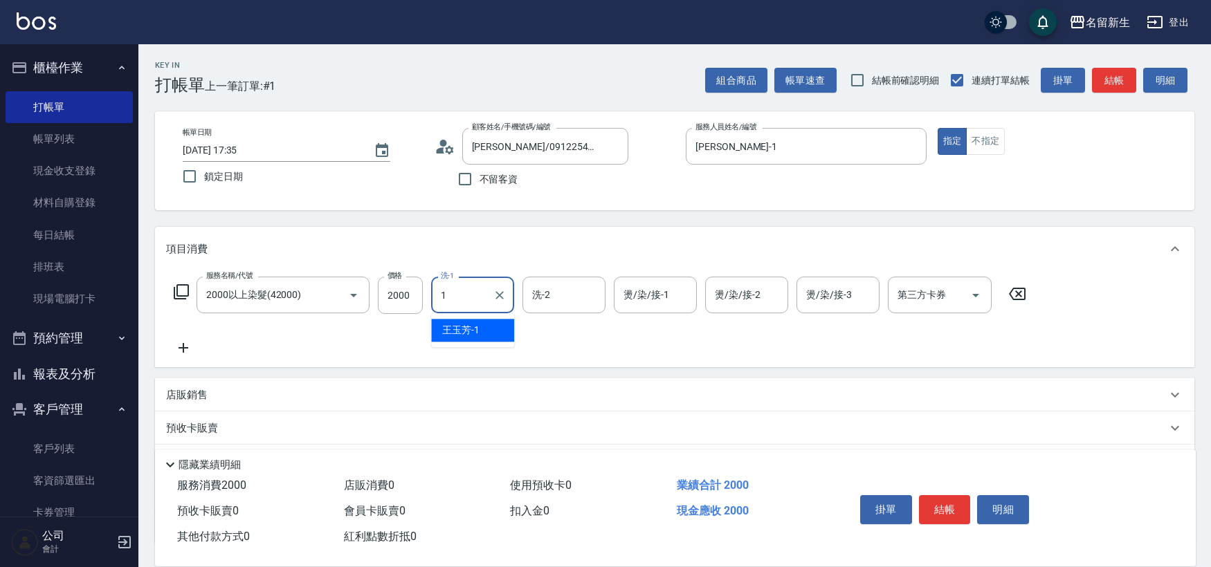
type input "[PERSON_NAME]-1"
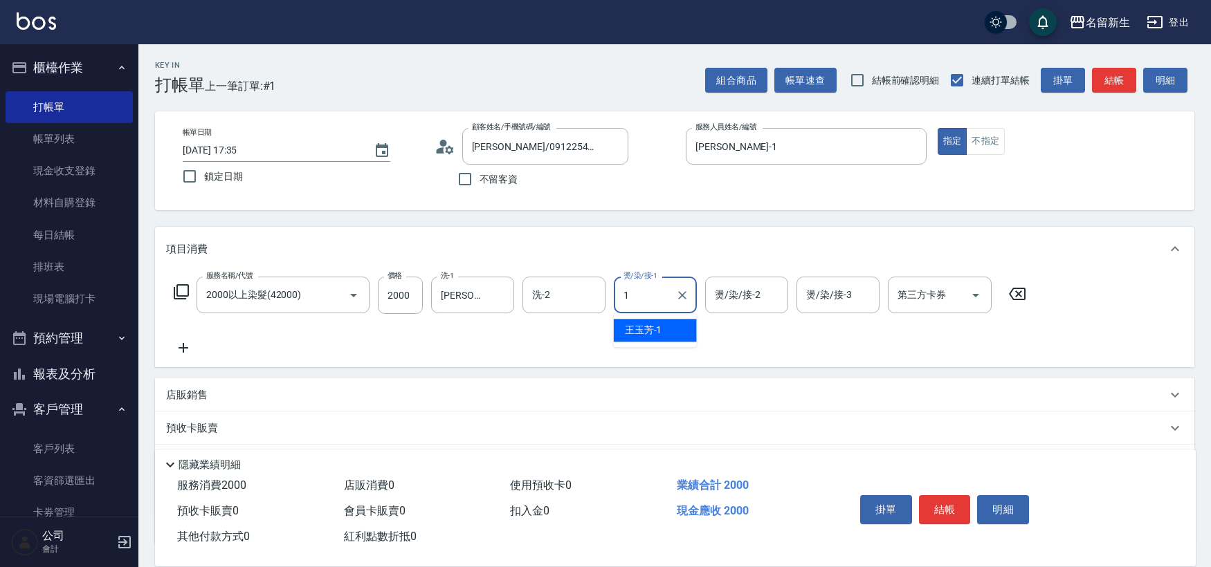
type input "[PERSON_NAME]-1"
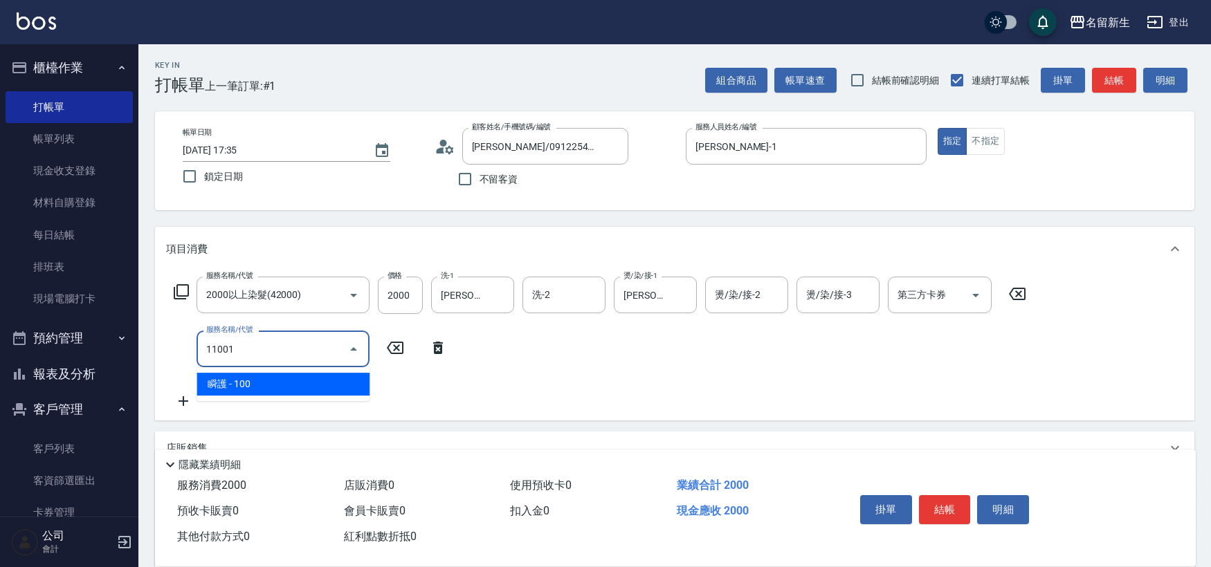
type input "瞬護(11001)"
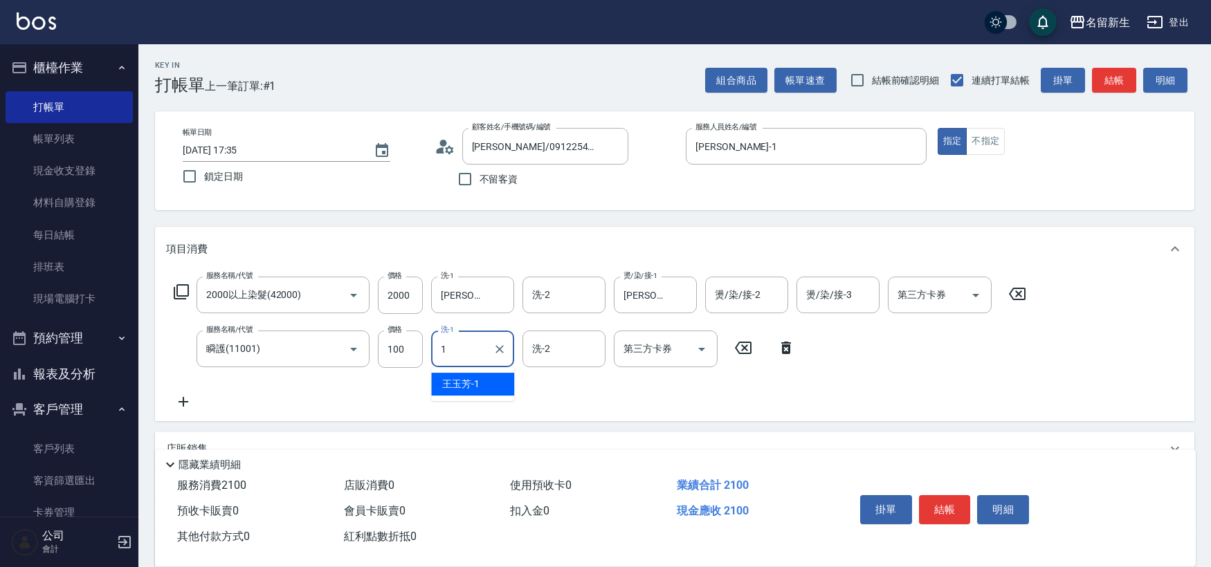
type input "[PERSON_NAME]-1"
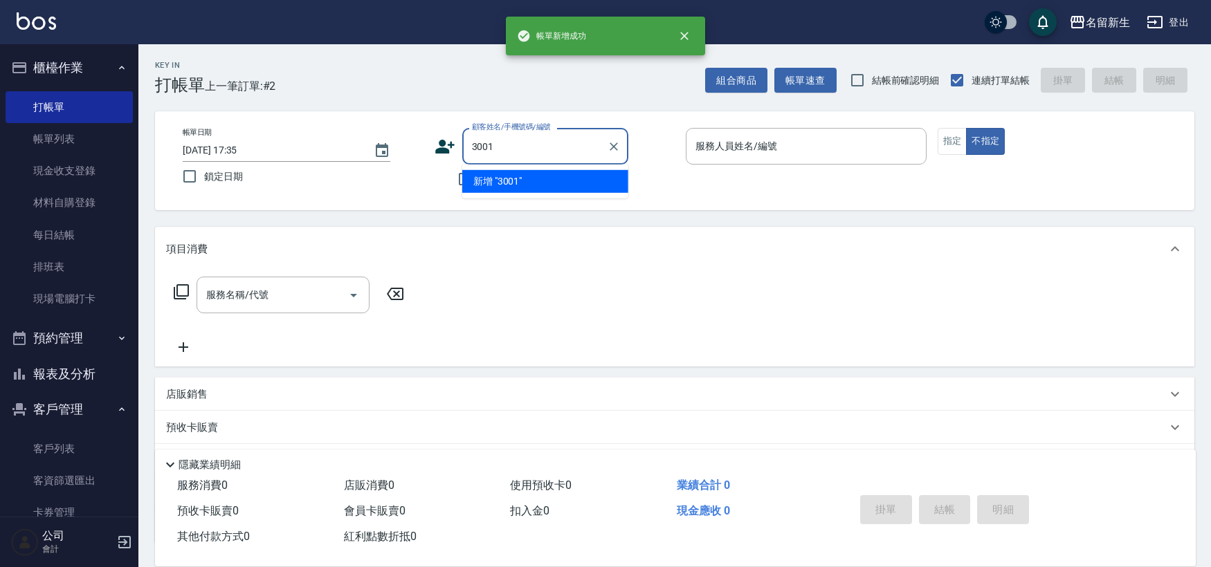
type input "3001"
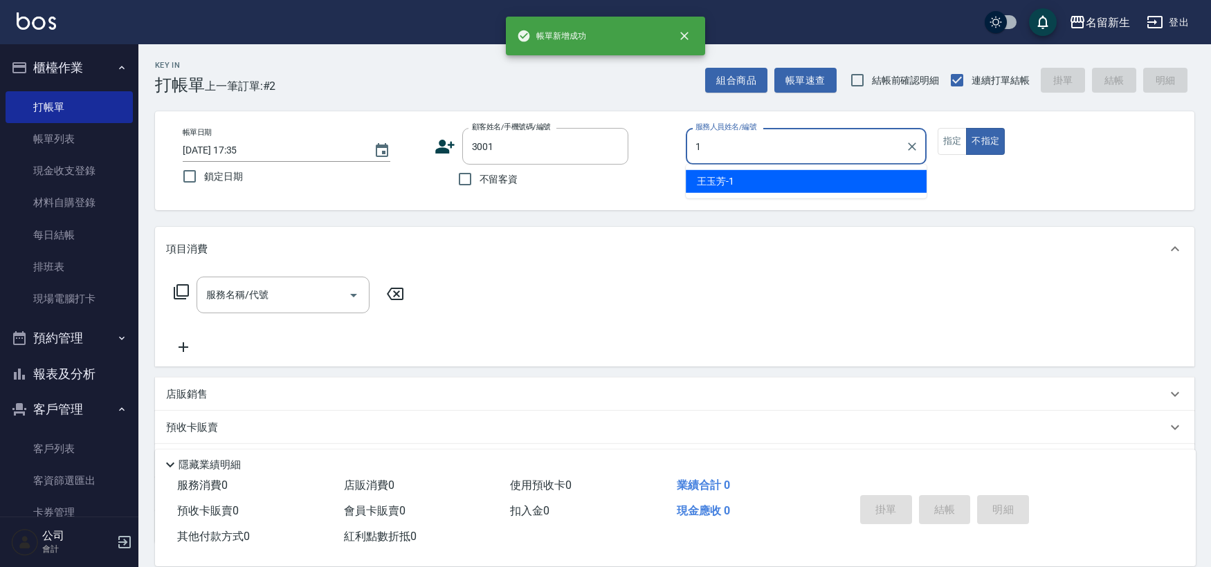
type input "[PERSON_NAME]-1"
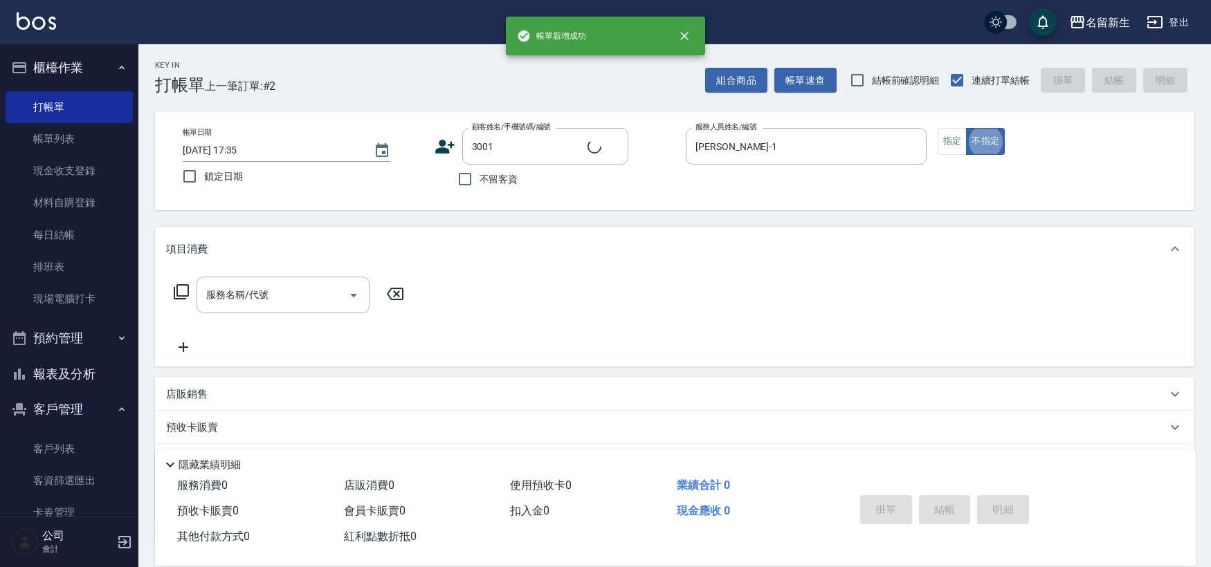
type input "[PERSON_NAME]/0980038859/3001"
type input "3"
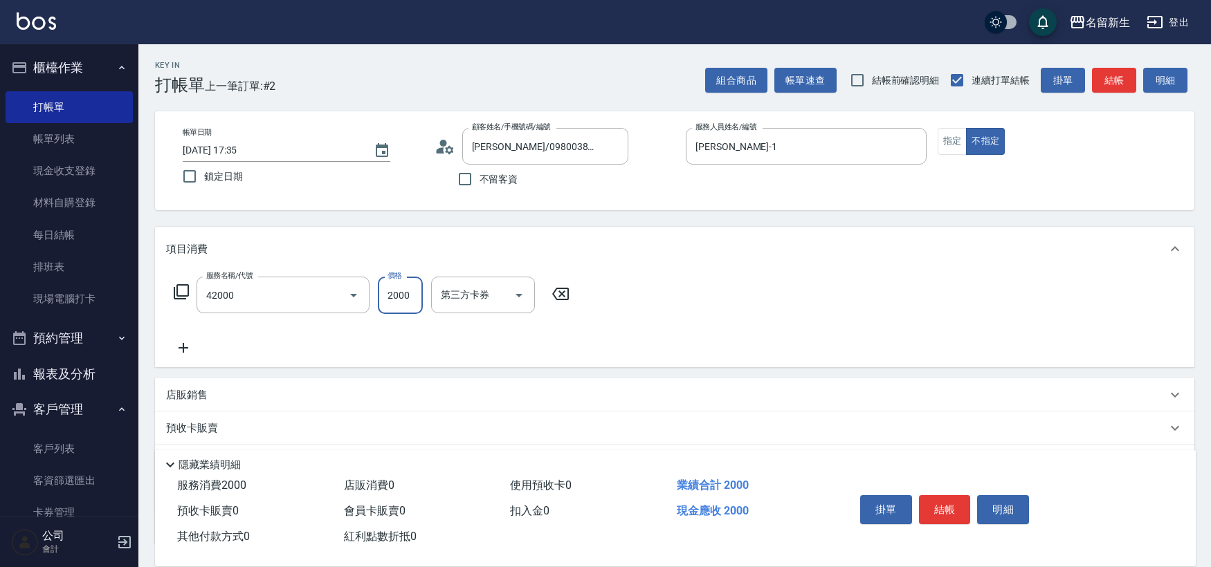
type input "2000以上染髮(42000)"
type input "2500"
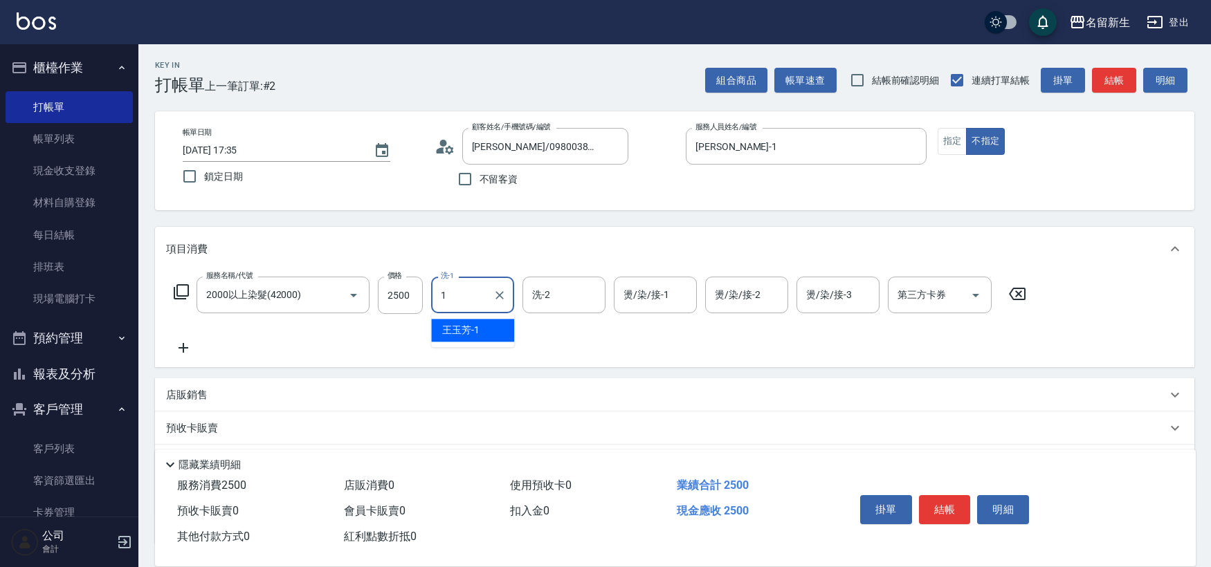
type input "[PERSON_NAME]-1"
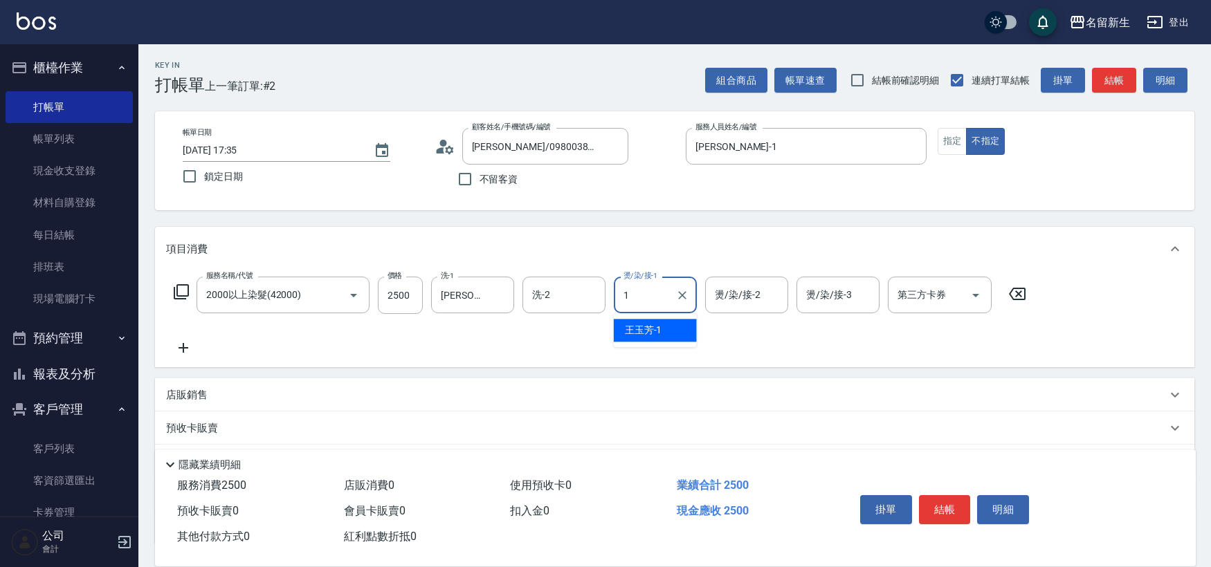
type input "[PERSON_NAME]-1"
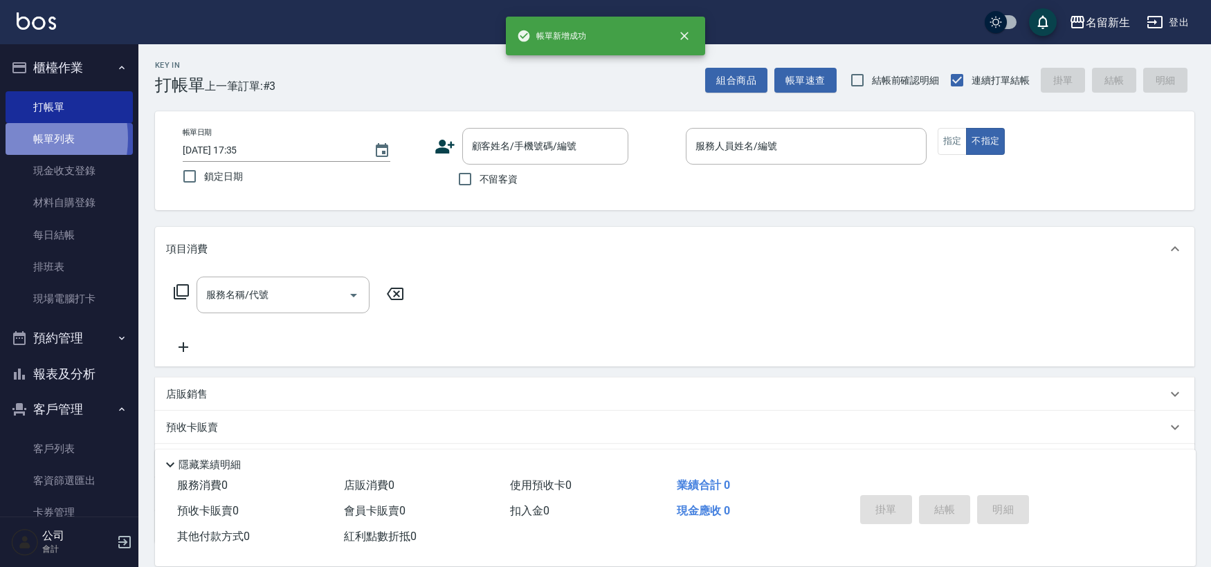
click at [16, 138] on link "帳單列表" at bounding box center [69, 139] width 127 height 32
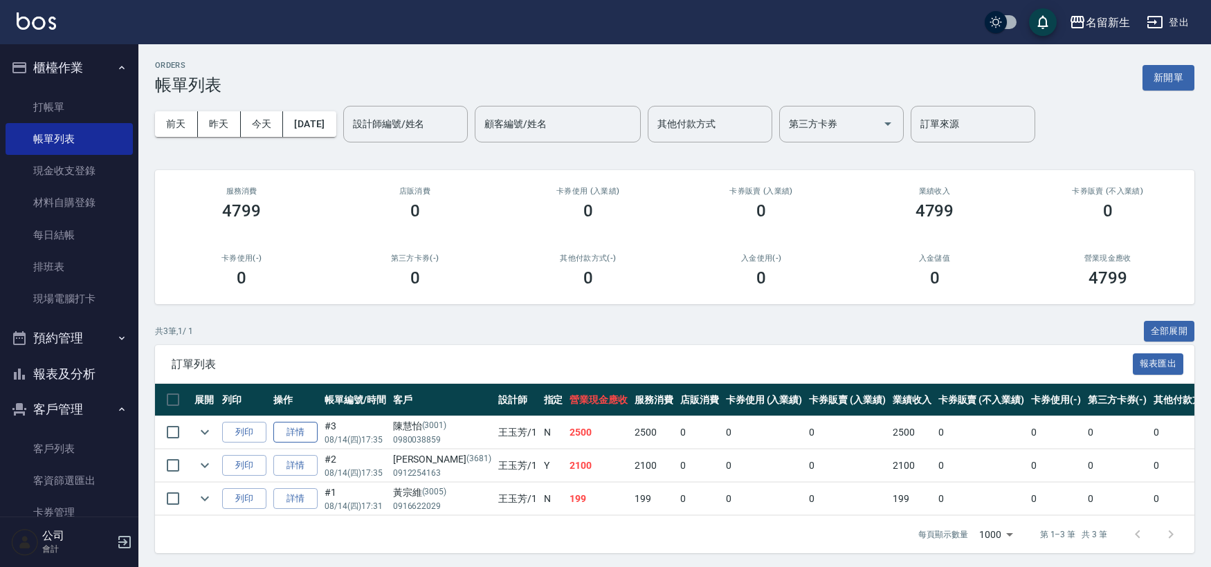
click at [285, 430] on link "詳情" at bounding box center [295, 432] width 44 height 21
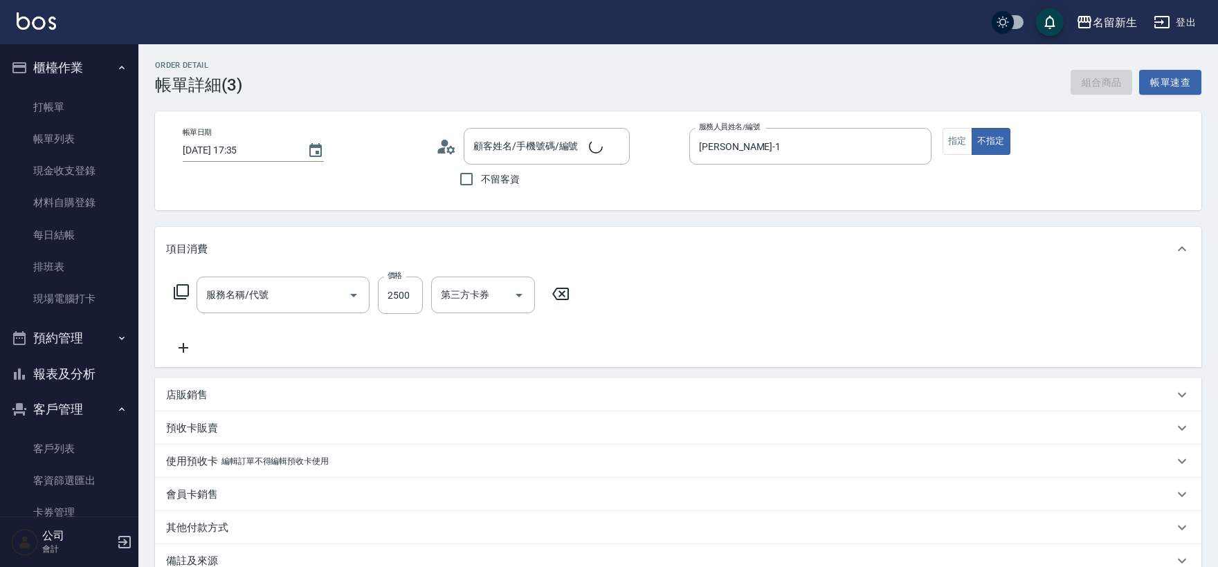
type input "[PERSON_NAME]-1"
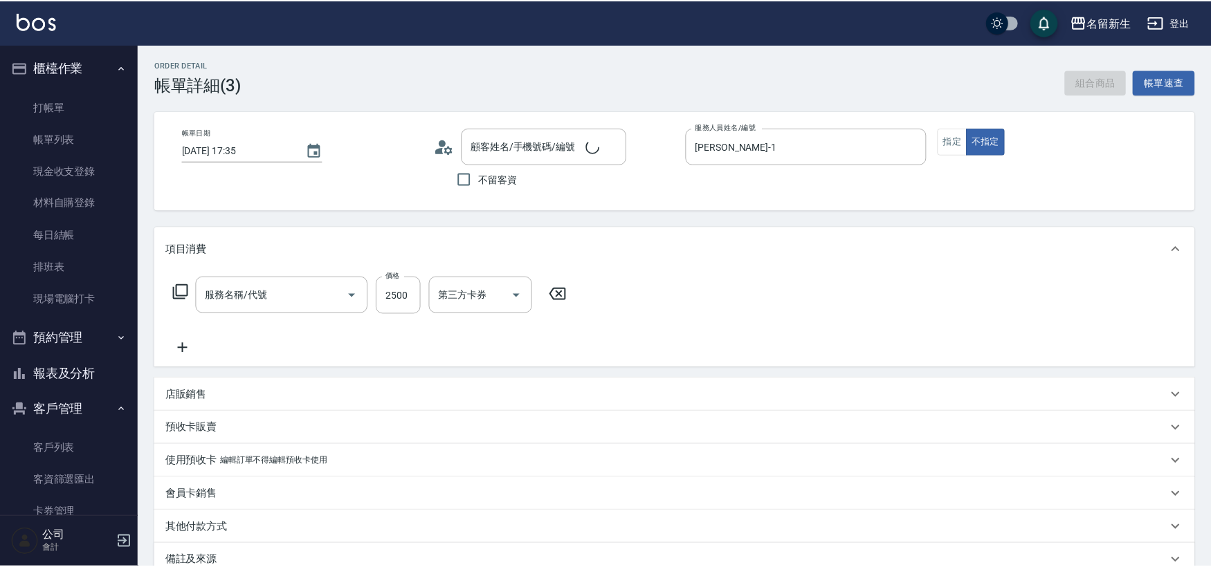
scroll to position [35, 0]
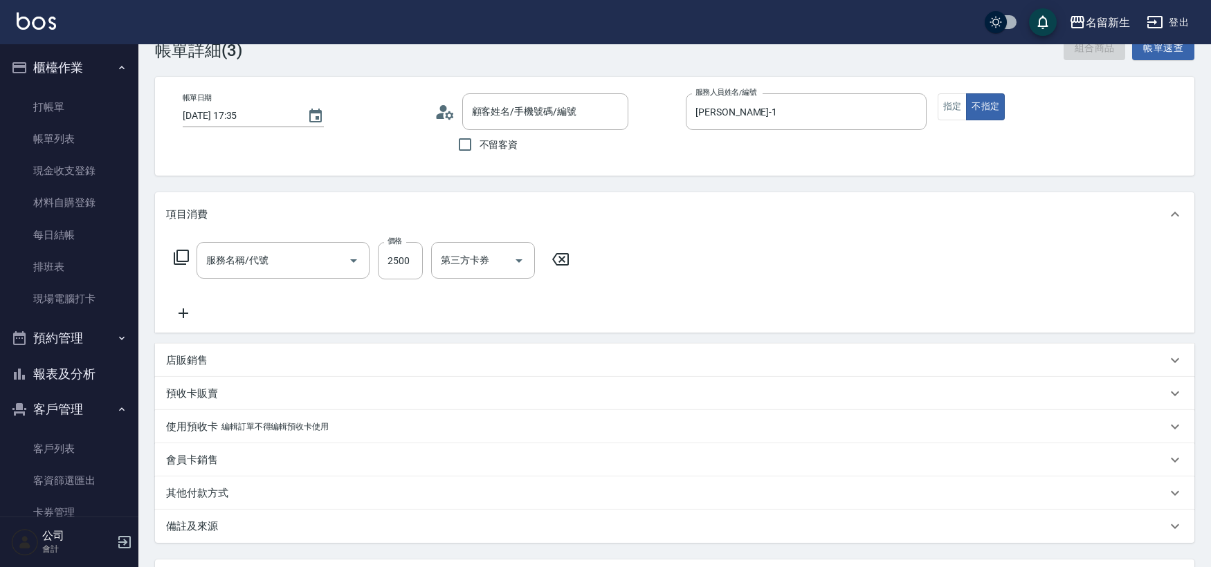
type input "2000以上染髮(42000)"
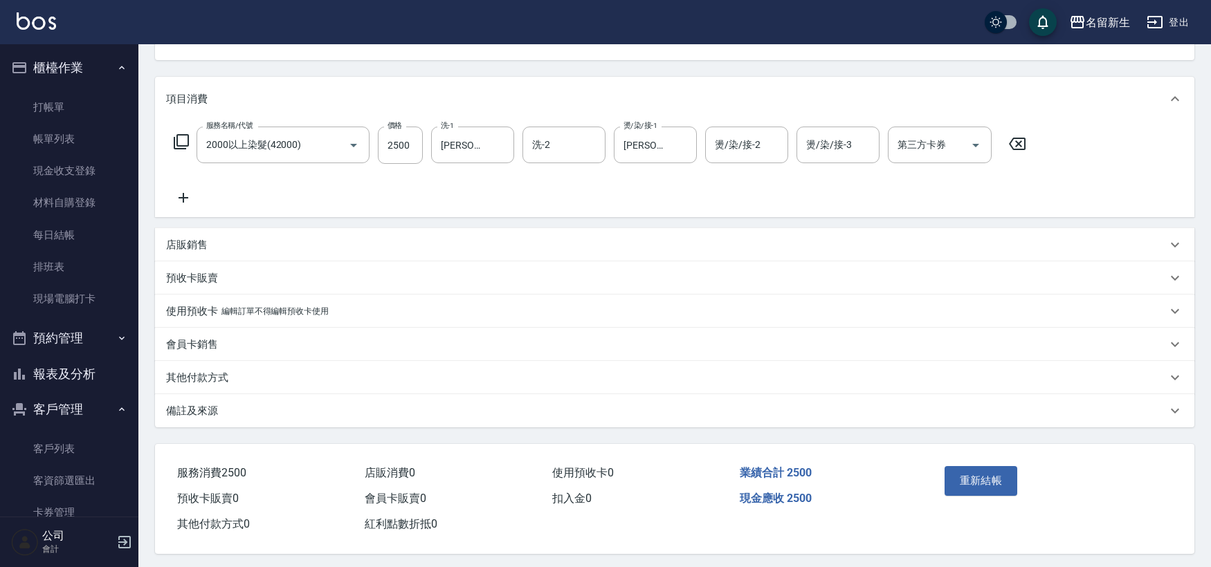
type input "[PERSON_NAME]/0980038859/3001"
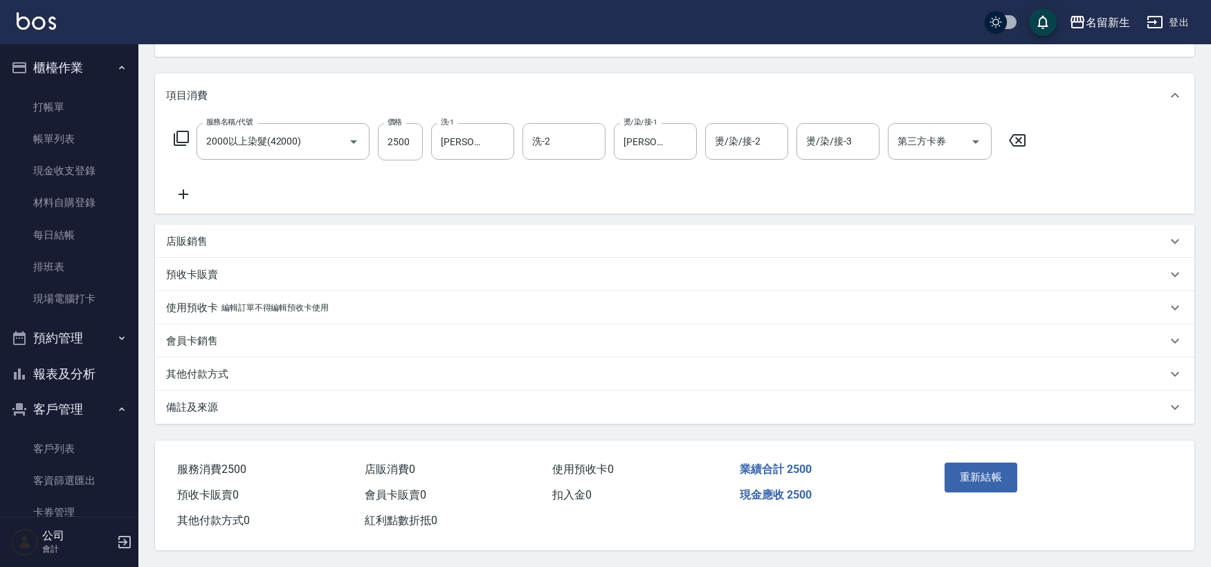
click at [246, 377] on div "其他付款方式" at bounding box center [674, 374] width 1039 height 33
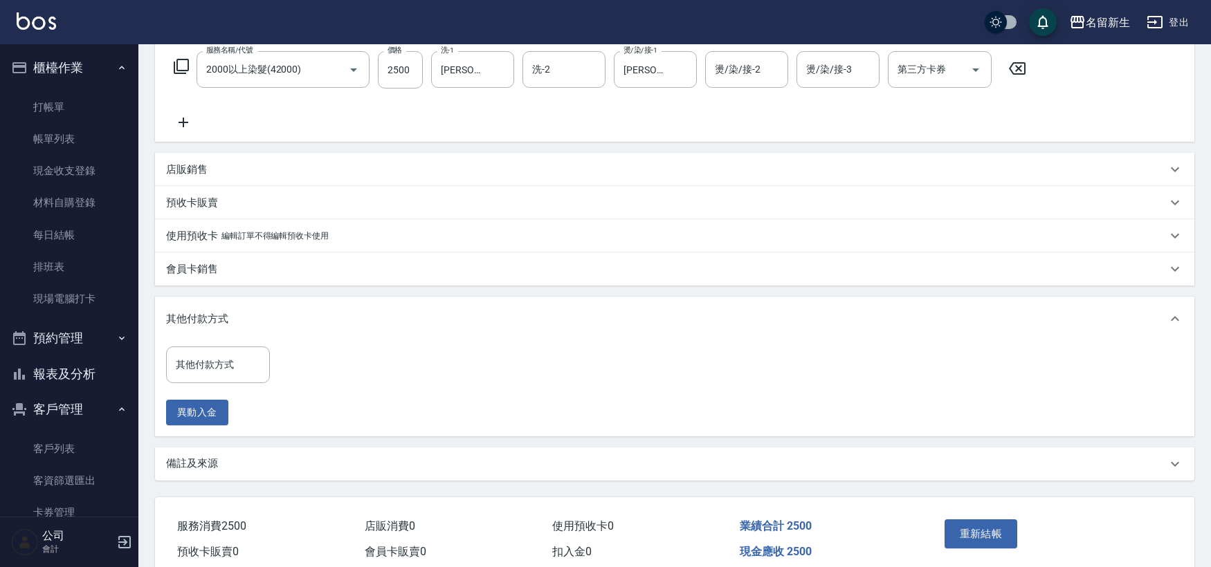
scroll to position [285, 0]
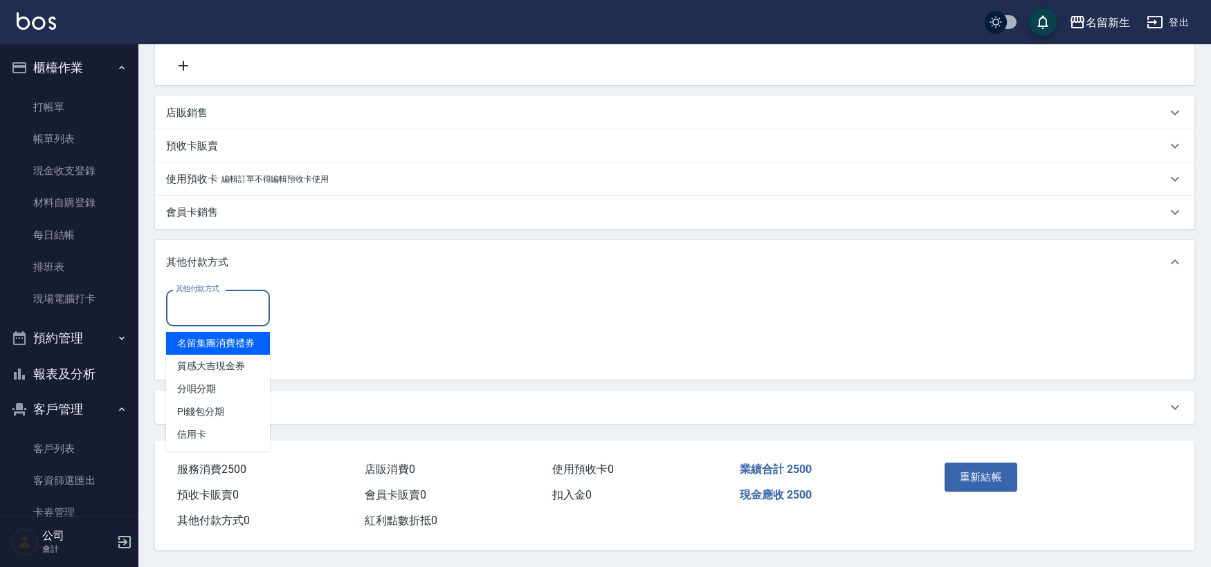
click at [226, 314] on input "其他付款方式" at bounding box center [217, 308] width 91 height 24
click at [238, 429] on span "信用卡" at bounding box center [218, 435] width 104 height 23
type input "信用卡"
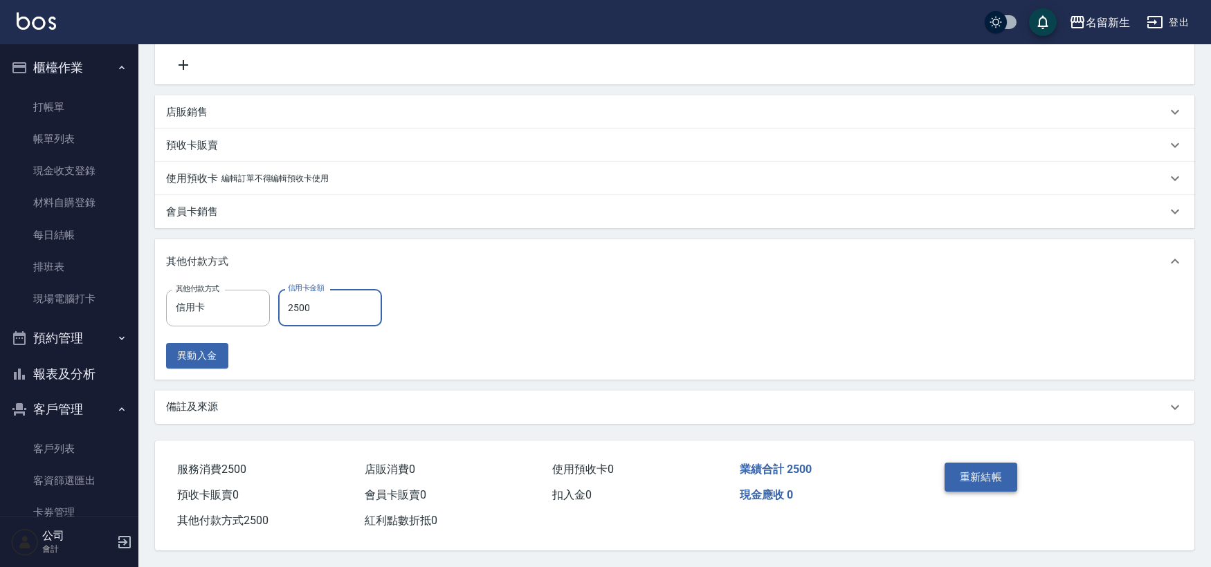
type input "2500"
click at [1012, 471] on button "重新結帳" at bounding box center [981, 477] width 73 height 29
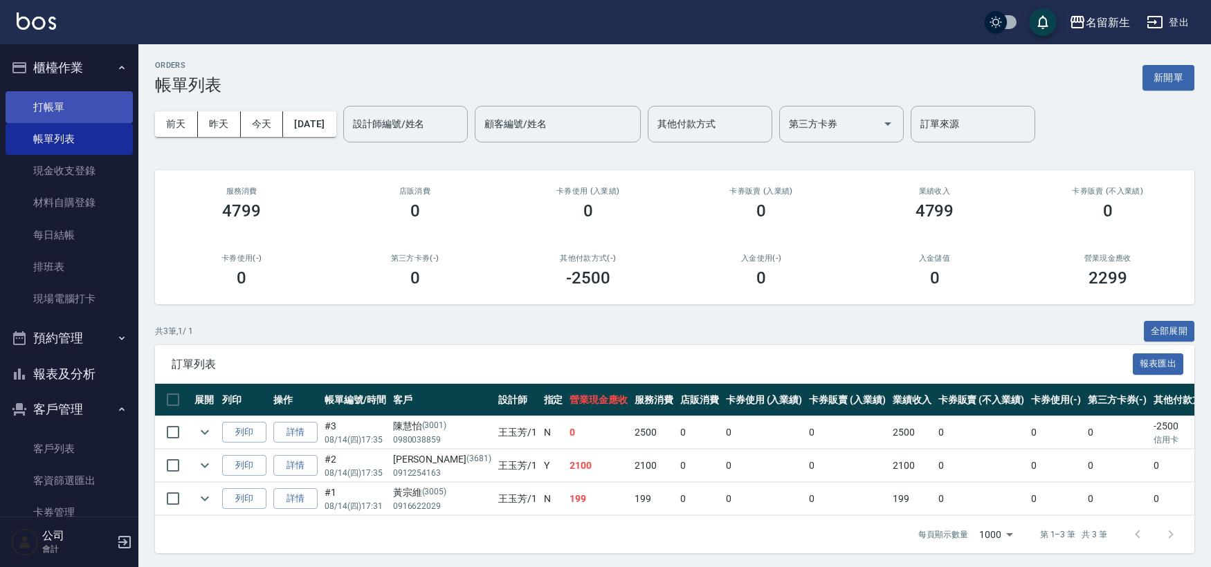
click at [66, 118] on link "打帳單" at bounding box center [69, 107] width 127 height 32
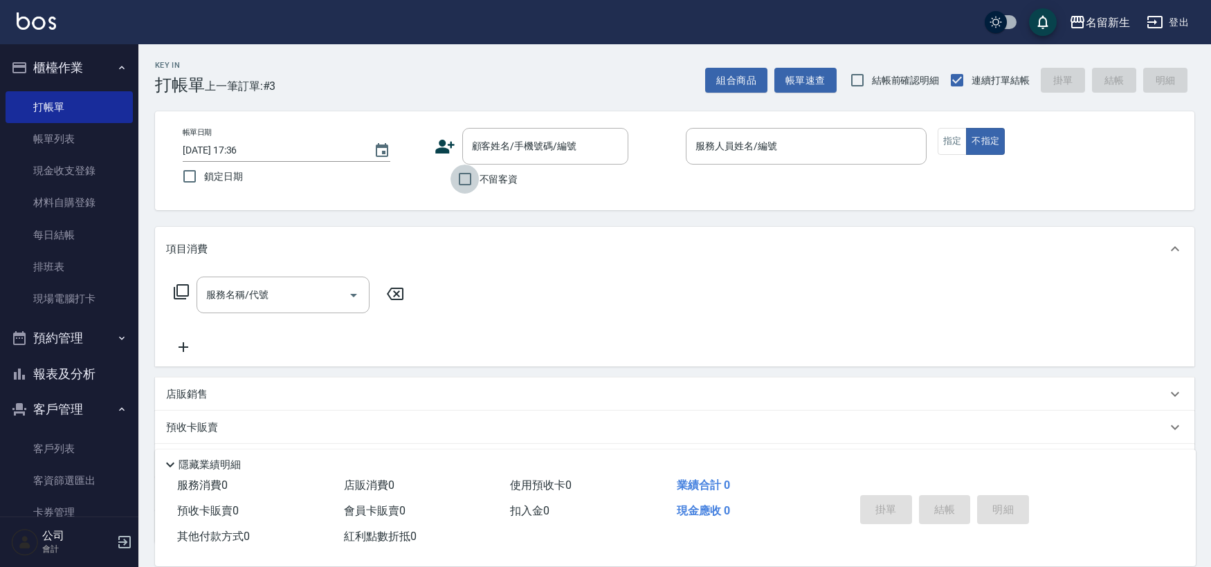
drag, startPoint x: 478, startPoint y: 176, endPoint x: 486, endPoint y: 185, distance: 11.8
click at [485, 184] on label "不留客資" at bounding box center [484, 179] width 68 height 29
click at [480, 184] on input "不留客資" at bounding box center [464, 179] width 29 height 29
checkbox input "true"
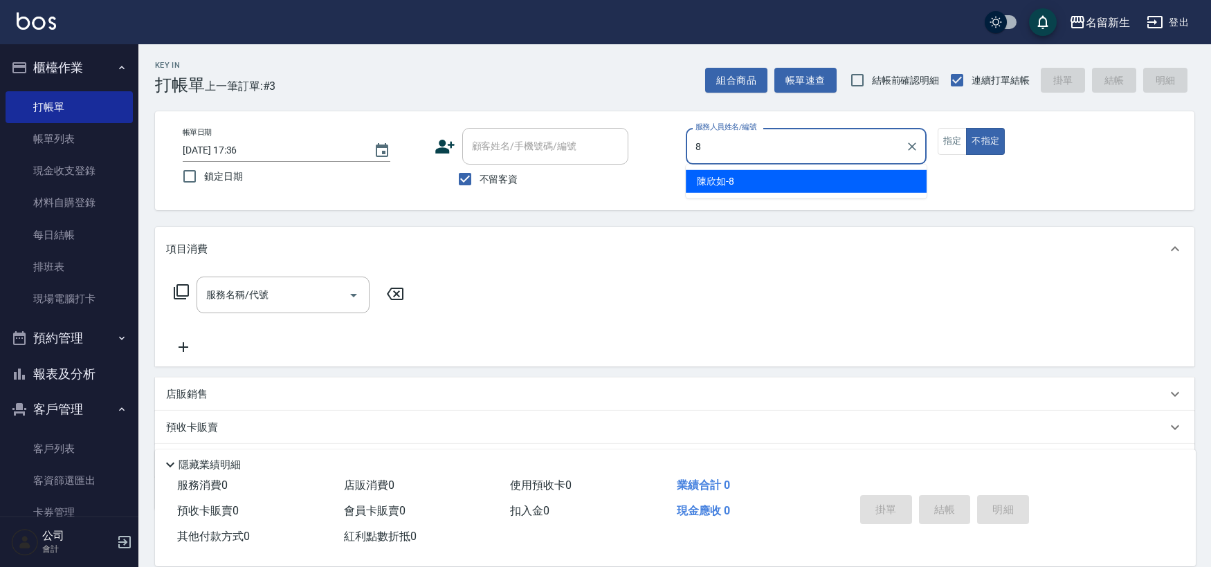
type input "8"
type button "false"
type input "[PERSON_NAME]-8"
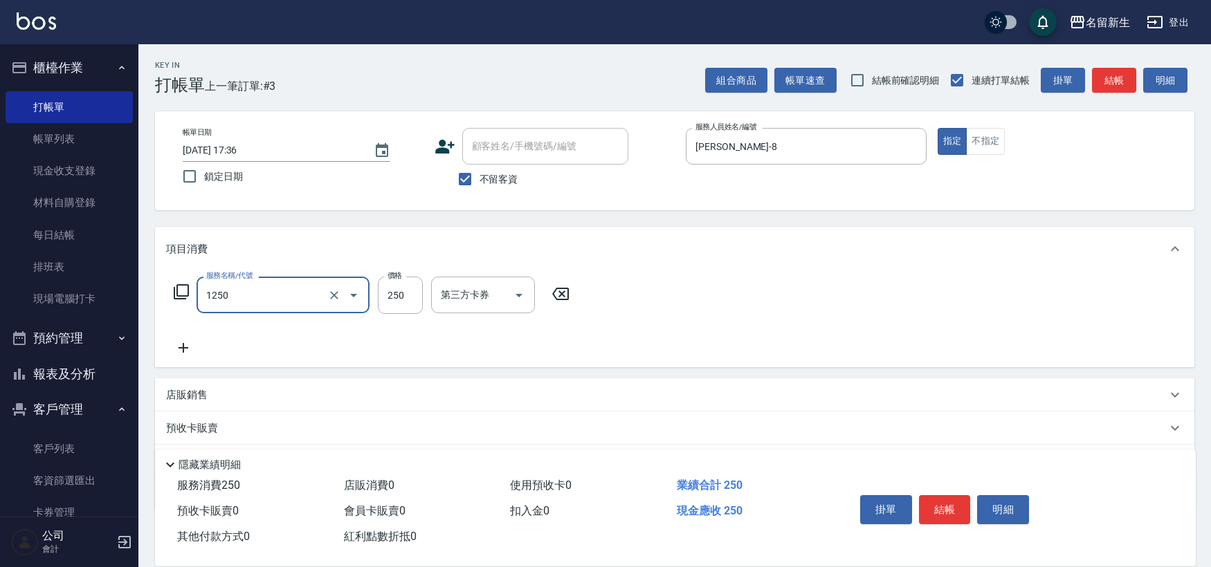
type input "洗髮250(1250)"
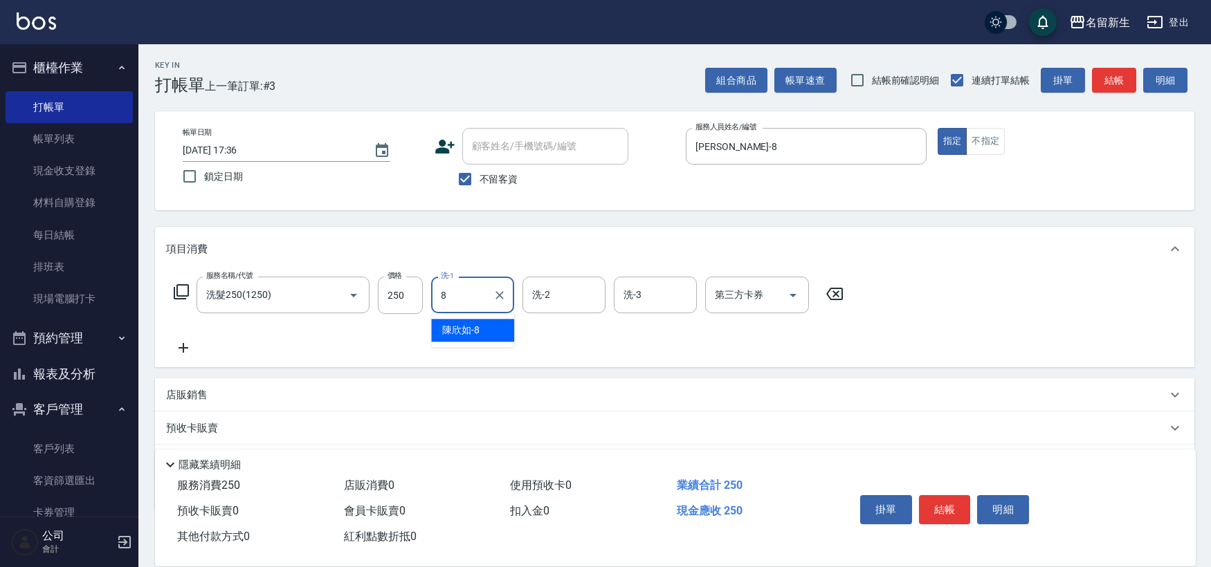
type input "[PERSON_NAME]-8"
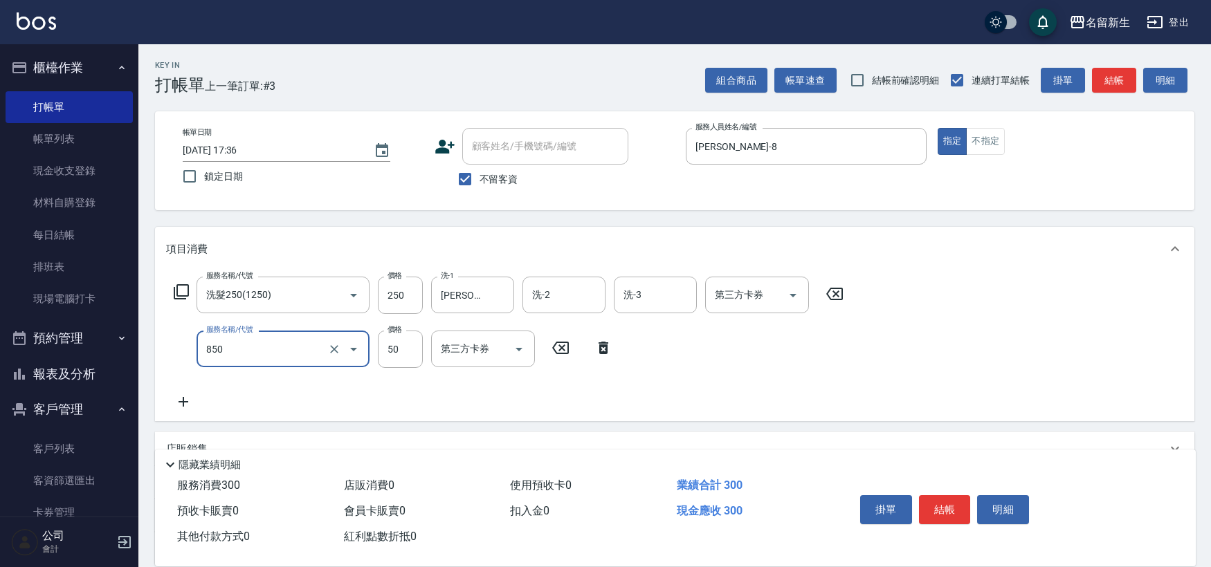
type input "吹捲(850)"
type input "100"
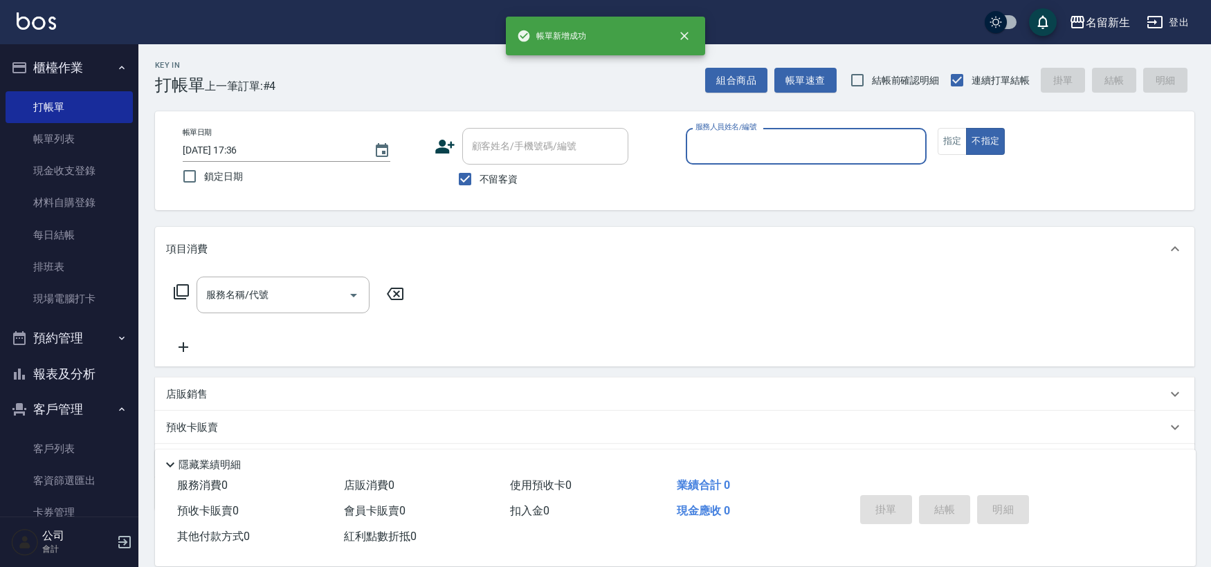
click at [77, 376] on button "報表及分析" at bounding box center [69, 374] width 127 height 36
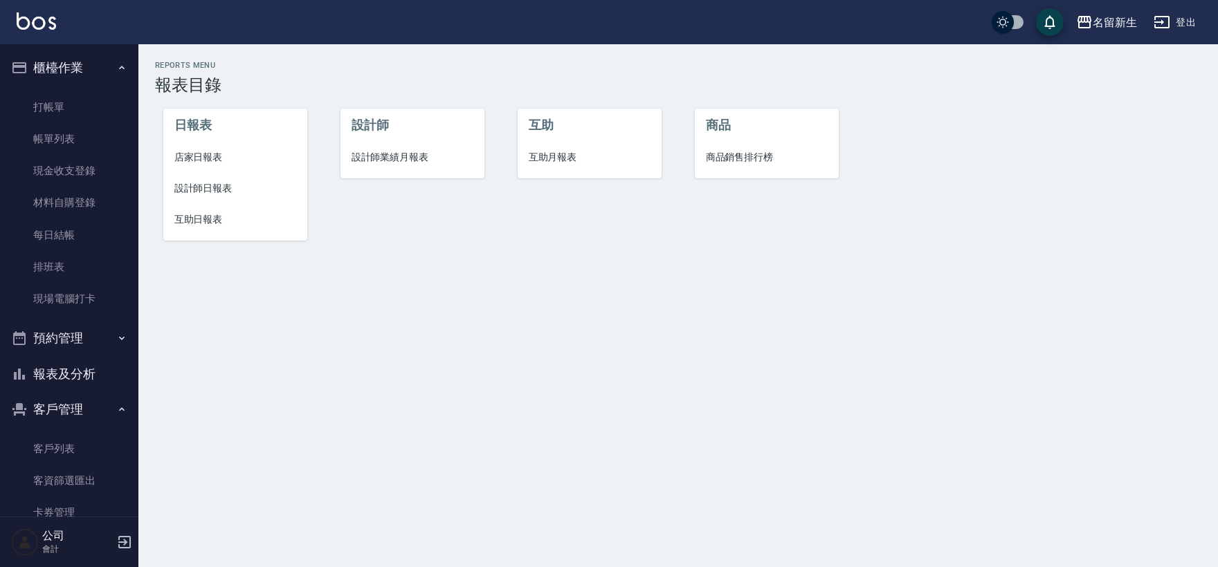
click at [356, 143] on li "設計師業績月報表" at bounding box center [412, 157] width 145 height 31
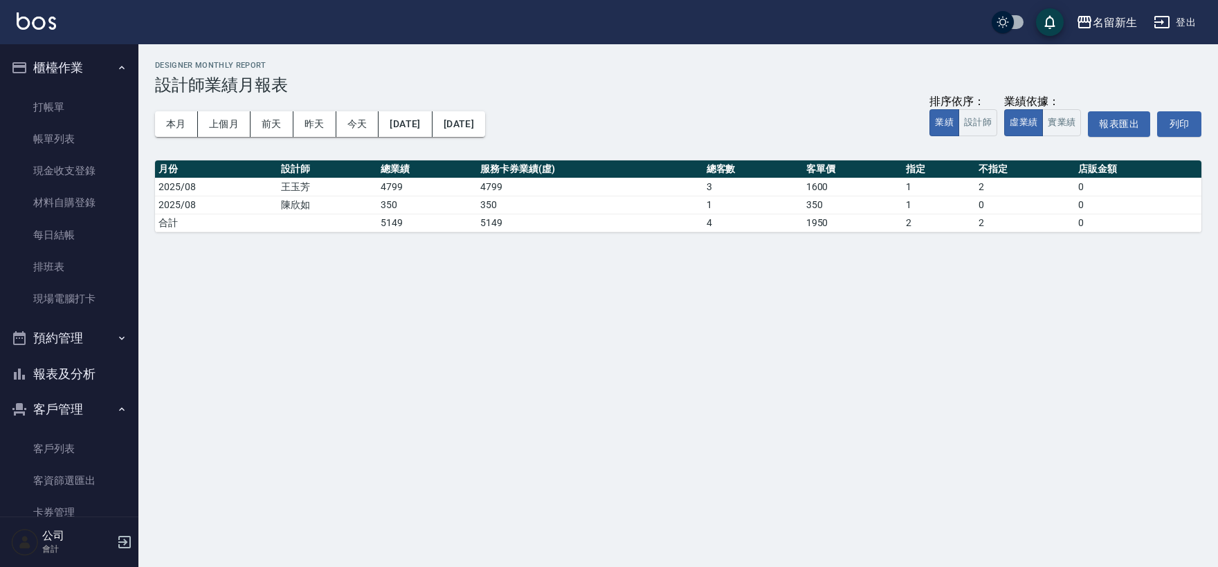
click at [327, 338] on div "名留新生 [DATE] - [DATE] 設計師業績月報表 列印時間： [DATE][PHONE_NUMBER]:36 Designer Monthly Re…" at bounding box center [609, 283] width 1218 height 567
click at [198, 133] on button "上個月" at bounding box center [224, 124] width 53 height 26
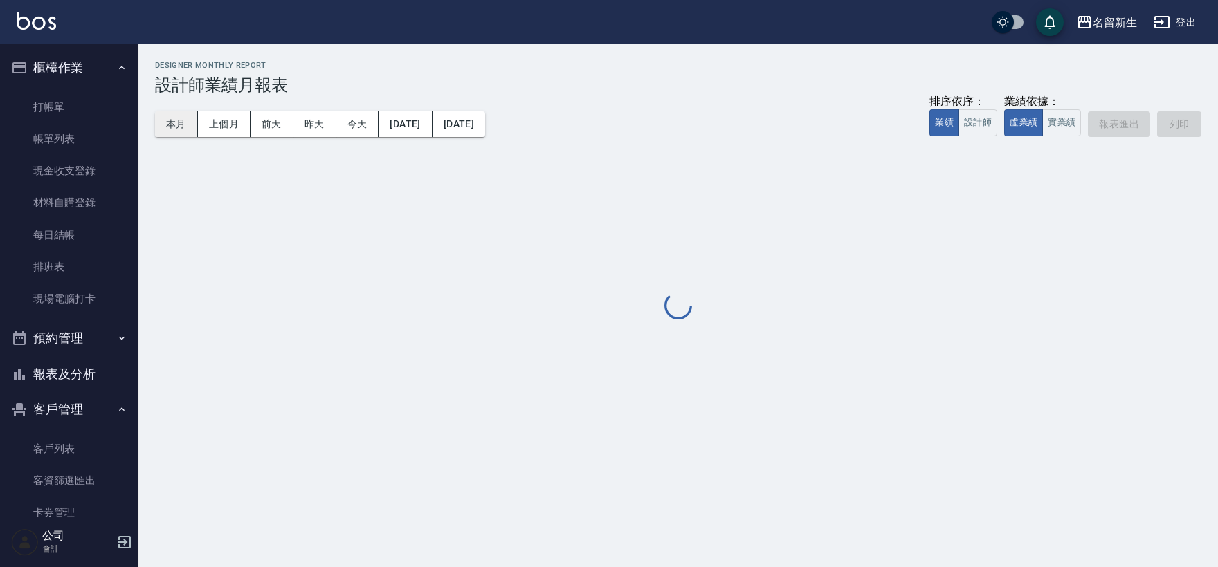
click at [190, 128] on button "本月" at bounding box center [176, 124] width 43 height 26
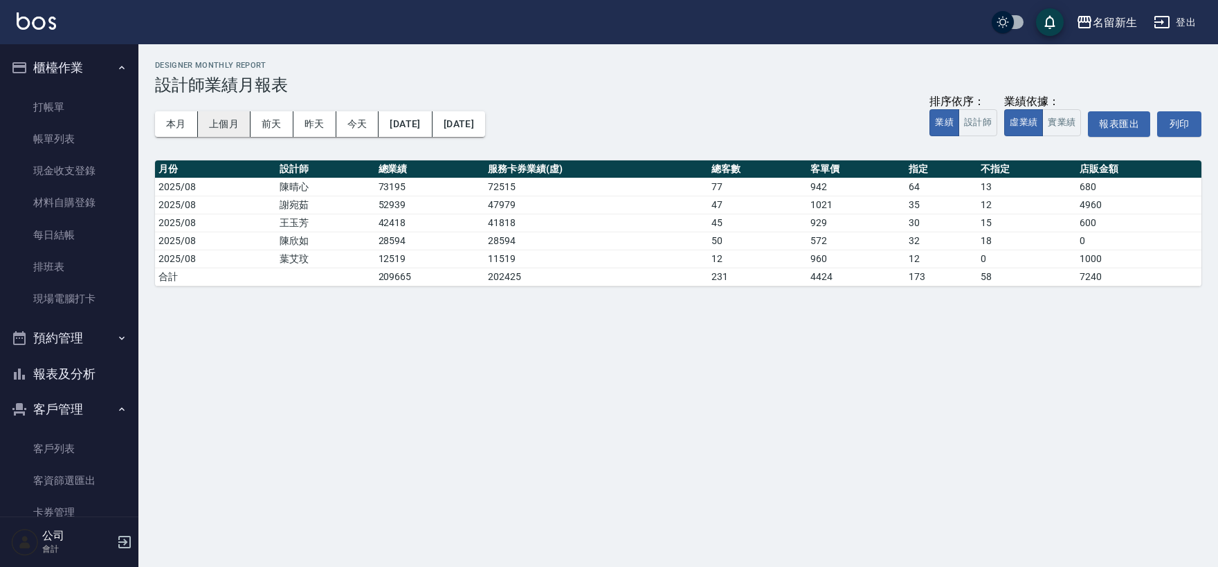
click at [226, 118] on button "上個月" at bounding box center [224, 124] width 53 height 26
click at [178, 136] on div "本月 上個月 [DATE] [DATE] [DATE] [DATE] [DATE] 排序依序： 業績 設計師 業績依據： 虛業績 實業績 報表匯出 列印" at bounding box center [678, 124] width 1046 height 59
click at [192, 114] on button "本月" at bounding box center [176, 124] width 43 height 26
click at [74, 364] on button "報表及分析" at bounding box center [69, 374] width 127 height 36
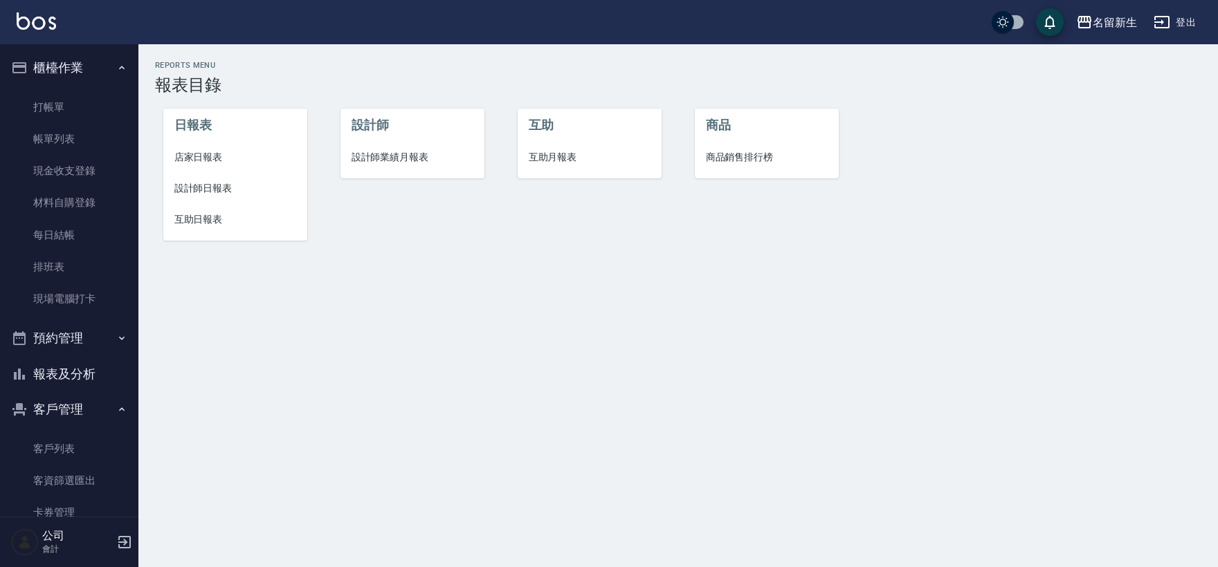
click at [217, 155] on span "店家日報表" at bounding box center [235, 157] width 122 height 15
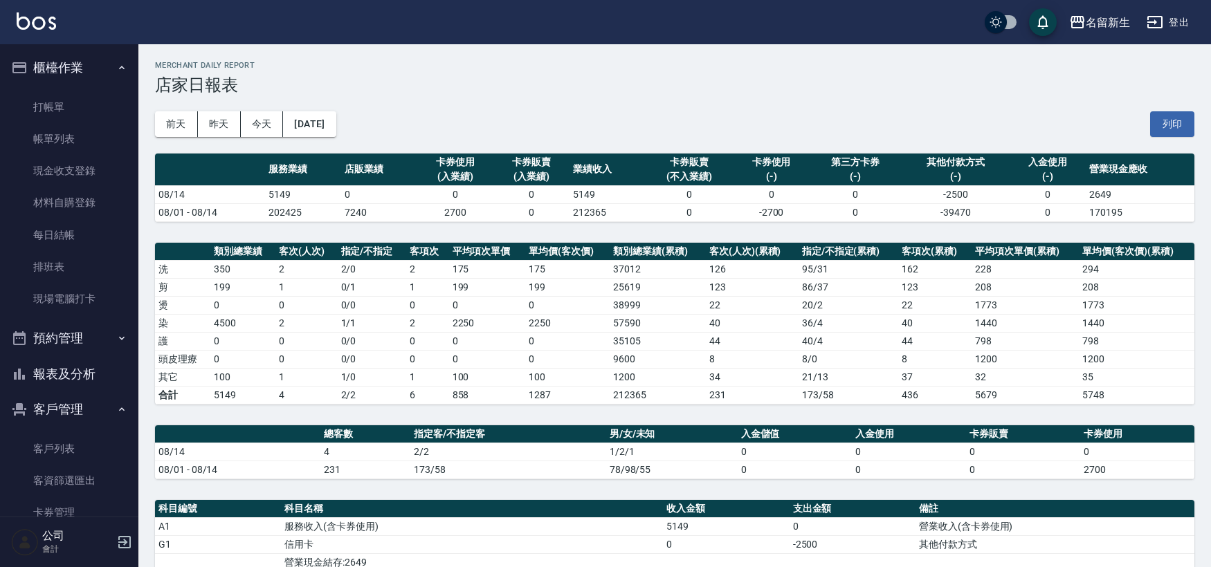
click at [53, 358] on button "報表及分析" at bounding box center [69, 374] width 127 height 36
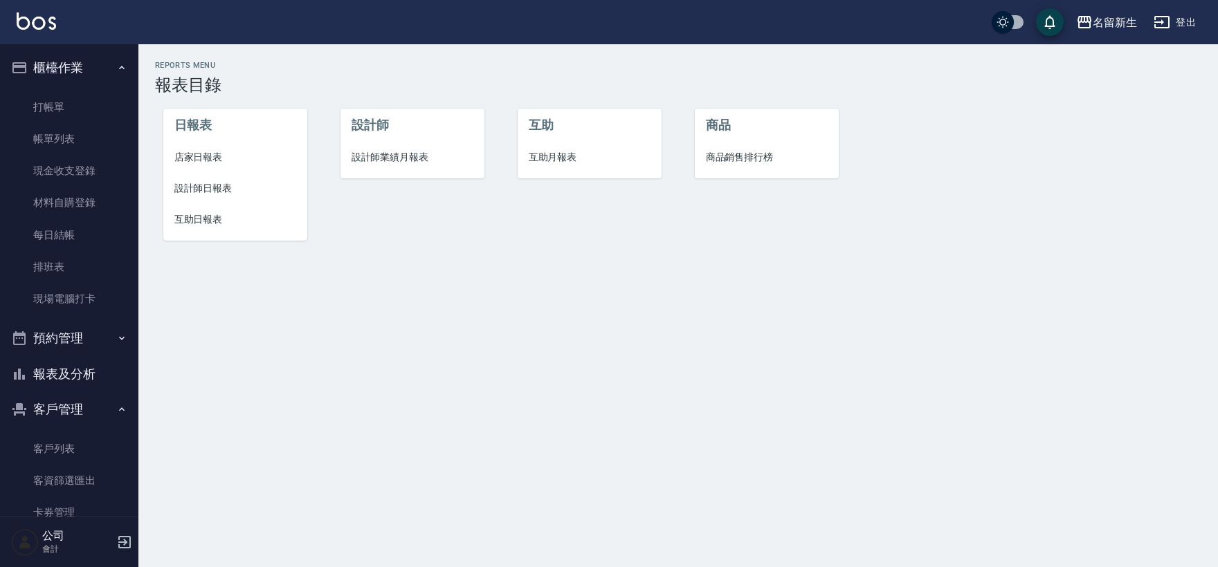
click at [184, 192] on span "設計師日報表" at bounding box center [235, 188] width 122 height 15
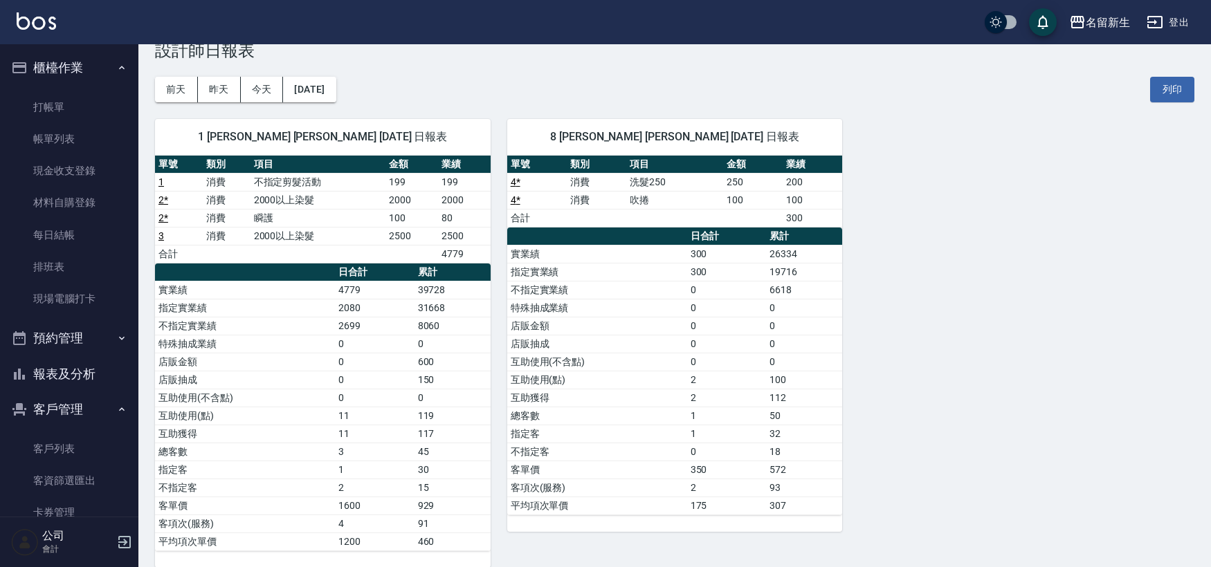
scroll to position [53, 0]
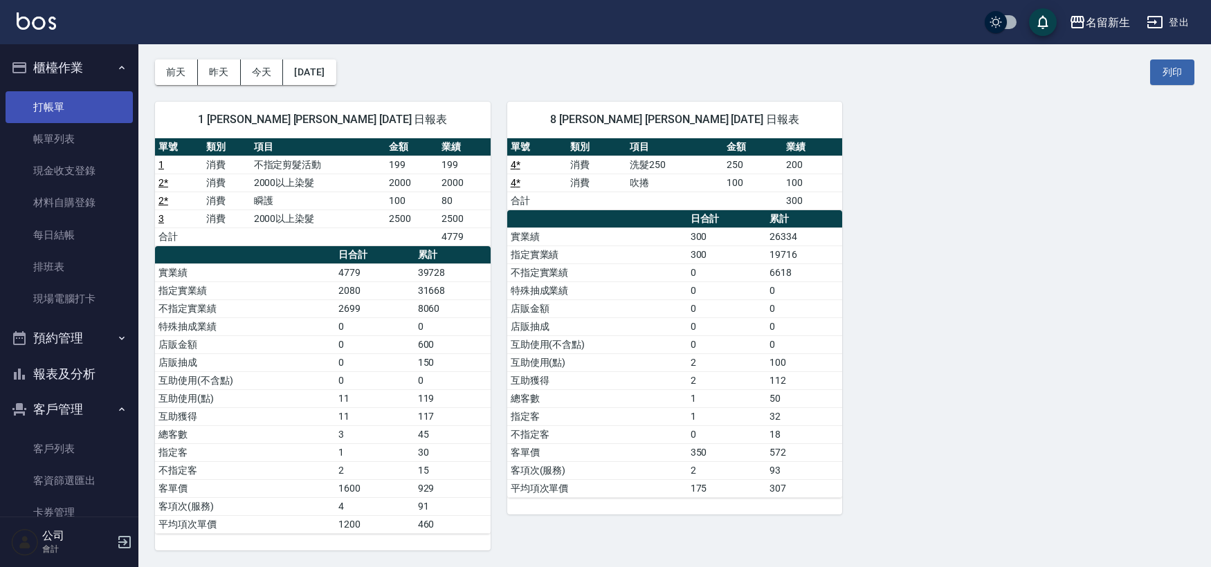
click at [53, 100] on link "打帳單" at bounding box center [69, 107] width 127 height 32
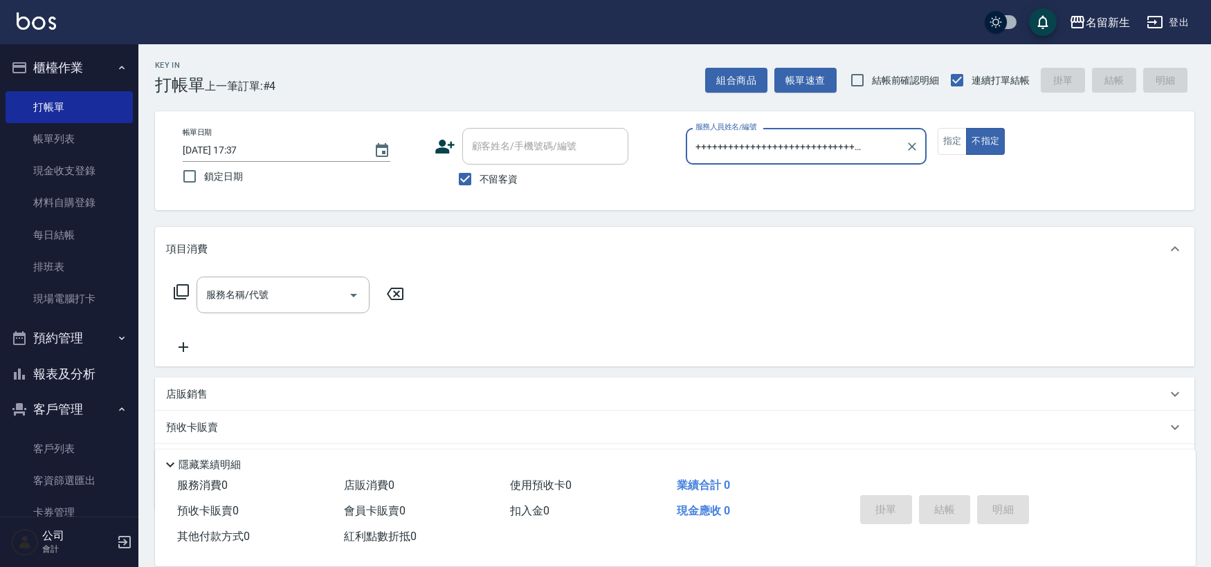
type input "+++++++++++++++++++++++++++++++++++++++++++++++"
